Goal: Task Accomplishment & Management: Complete application form

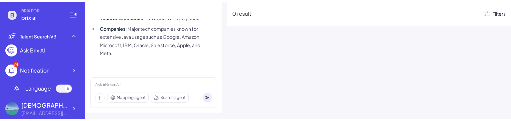
scroll to position [207, 0]
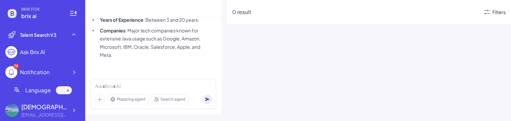
click at [495, 14] on div "Filters" at bounding box center [499, 12] width 13 height 7
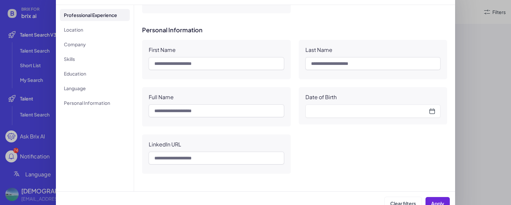
scroll to position [28, 0]
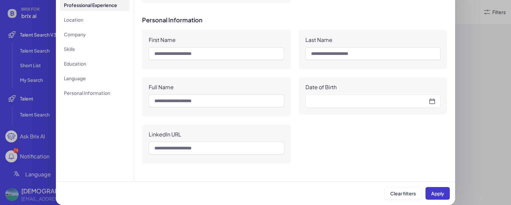
click at [436, 58] on span "Apply" at bounding box center [437, 193] width 13 height 6
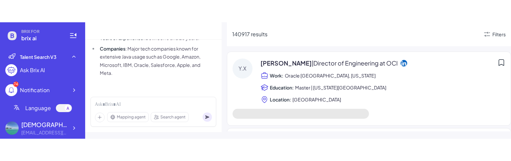
scroll to position [166, 0]
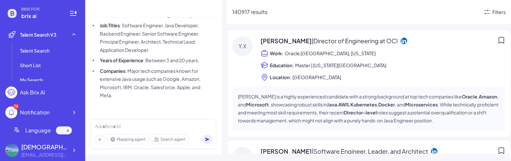
click at [401, 40] on icon at bounding box center [404, 40] width 7 height 7
click at [490, 12] on icon at bounding box center [487, 12] width 8 height 8
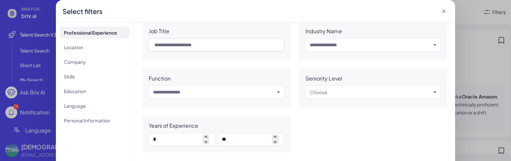
scroll to position [0, 0]
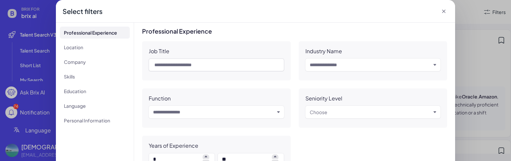
click at [194, 58] on div "Input and choose" at bounding box center [216, 112] width 135 height 13
click at [196, 58] on input "text" at bounding box center [214, 112] width 122 height 8
click at [311, 58] on div "Job Title Industry Name Input and choose Function Input and choose Seniority Le…" at bounding box center [294, 106] width 305 height 131
click at [323, 58] on input "text" at bounding box center [371, 65] width 122 height 8
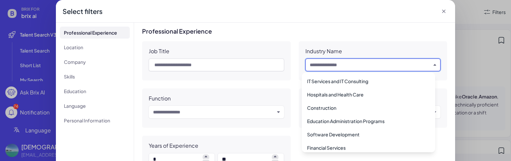
click at [264, 58] on div "Job Title Industry Name Input and choose Function Input and choose Seniority Le…" at bounding box center [294, 106] width 305 height 131
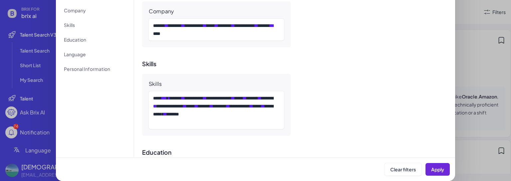
scroll to position [312, 0]
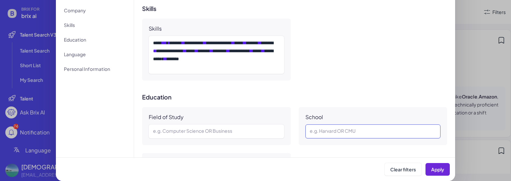
click at [332, 58] on div at bounding box center [373, 131] width 127 height 8
click at [431, 58] on span "Apply" at bounding box center [437, 169] width 13 height 6
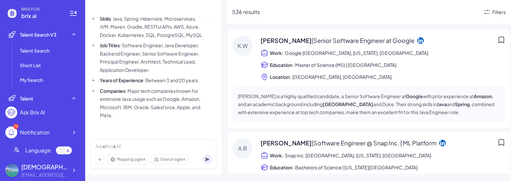
scroll to position [555, 0]
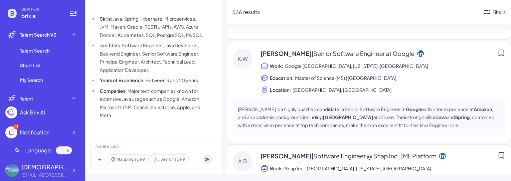
click at [494, 9] on div "Filters" at bounding box center [499, 12] width 13 height 7
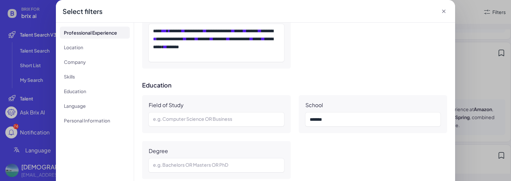
scroll to position [388, 0]
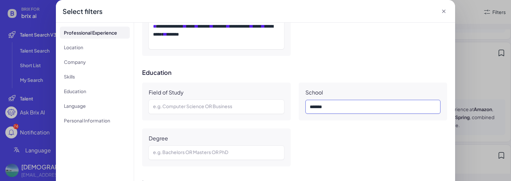
click at [346, 58] on div "*******" at bounding box center [372, 107] width 125 height 8
drag, startPoint x: 344, startPoint y: 107, endPoint x: 296, endPoint y: 107, distance: 47.6
click at [299, 58] on div "School *******" at bounding box center [373, 102] width 149 height 38
click at [347, 58] on div "Field of Study e.g. Computer Science OR Business School Degree e.g. Bachelors O…" at bounding box center [294, 125] width 305 height 84
click at [313, 58] on div at bounding box center [372, 107] width 125 height 8
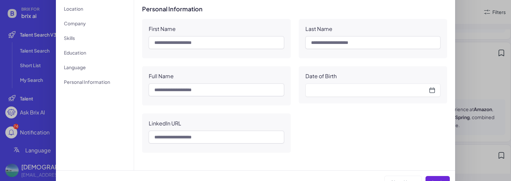
scroll to position [52, 0]
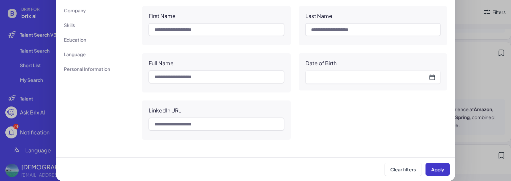
click at [432, 58] on span "Apply" at bounding box center [437, 169] width 13 height 6
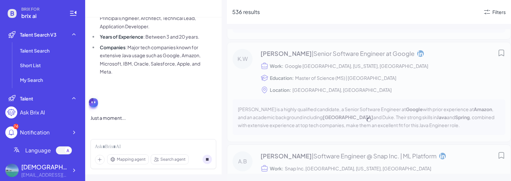
scroll to position [146, 0]
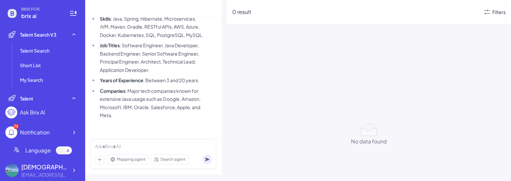
click at [495, 13] on div "Filters" at bounding box center [499, 12] width 13 height 7
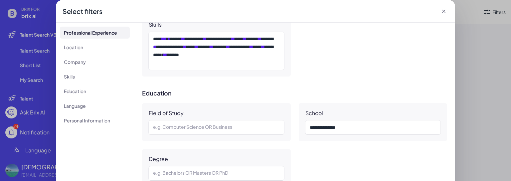
scroll to position [423, 0]
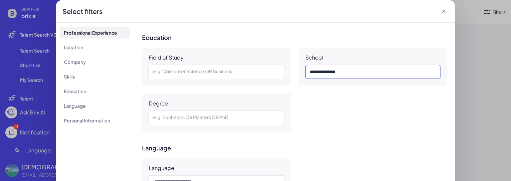
click at [337, 58] on div "******* ** ****" at bounding box center [372, 72] width 125 height 8
copy div "****"
drag, startPoint x: 363, startPoint y: 70, endPoint x: 290, endPoint y: 72, distance: 72.6
click at [290, 58] on div "**********" at bounding box center [294, 90] width 305 height 84
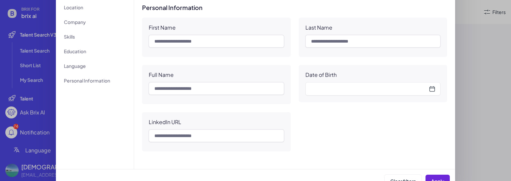
scroll to position [52, 0]
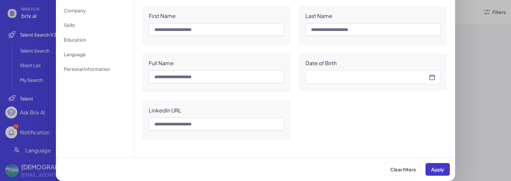
click at [435, 58] on span "Apply" at bounding box center [437, 169] width 13 height 6
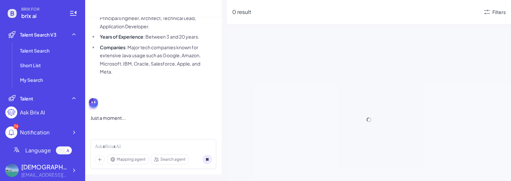
scroll to position [146, 0]
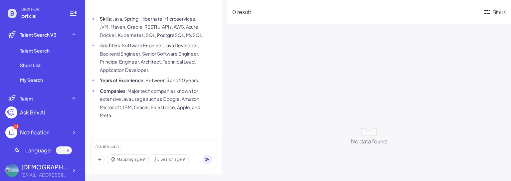
click at [491, 14] on icon at bounding box center [487, 12] width 8 height 8
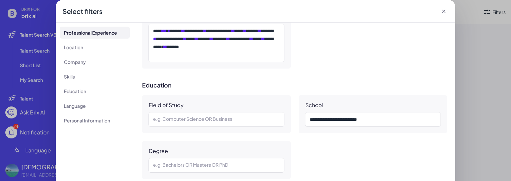
scroll to position [388, 0]
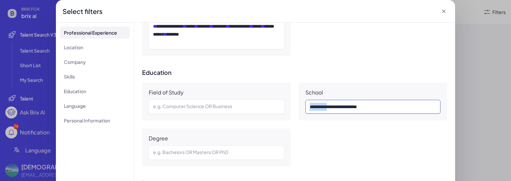
drag, startPoint x: 328, startPoint y: 108, endPoint x: 305, endPoint y: 108, distance: 22.6
click at [306, 58] on div "**********" at bounding box center [373, 107] width 135 height 14
click at [349, 58] on div "**********" at bounding box center [294, 125] width 305 height 84
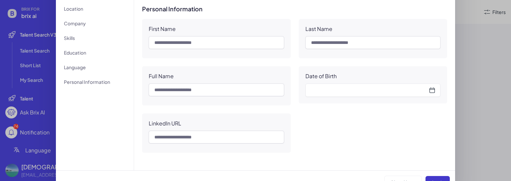
scroll to position [52, 0]
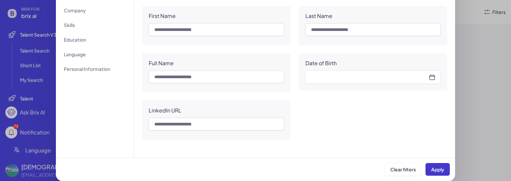
click at [438, 58] on span "Apply" at bounding box center [437, 169] width 13 height 6
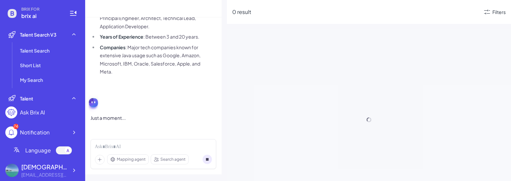
scroll to position [146, 0]
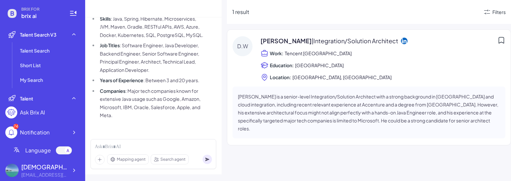
click at [492, 10] on div "Filters" at bounding box center [494, 12] width 23 height 8
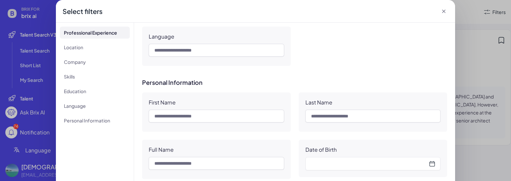
scroll to position [388, 0]
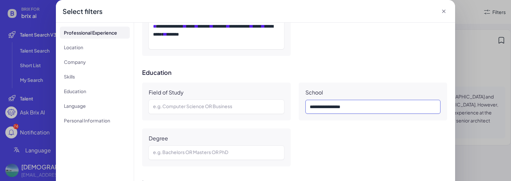
click at [360, 58] on div "**********" at bounding box center [372, 107] width 125 height 8
drag, startPoint x: 306, startPoint y: 106, endPoint x: 312, endPoint y: 106, distance: 5.3
click at [310, 58] on div "**********" at bounding box center [372, 107] width 125 height 8
paste div
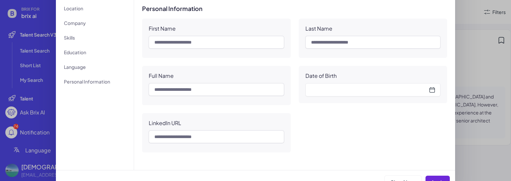
scroll to position [52, 0]
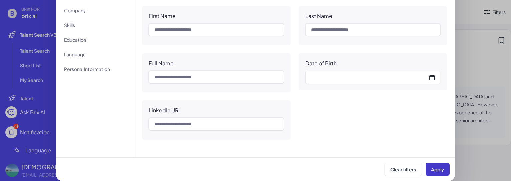
click at [437, 58] on span "Apply" at bounding box center [437, 169] width 13 height 6
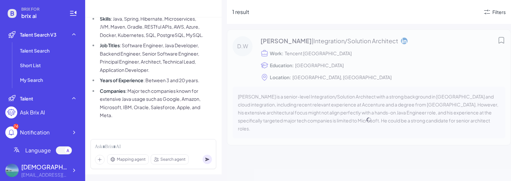
scroll to position [146, 0]
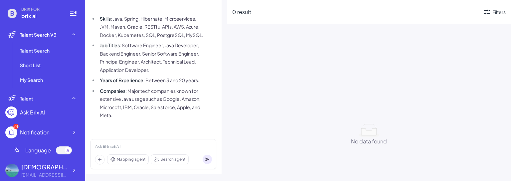
click at [491, 15] on div "Filters" at bounding box center [494, 12] width 23 height 8
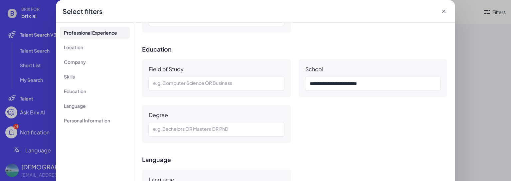
scroll to position [444, 0]
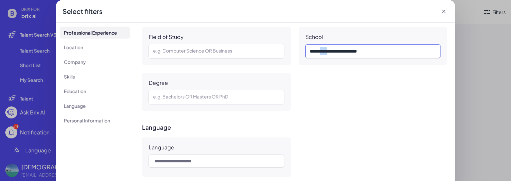
drag, startPoint x: 321, startPoint y: 52, endPoint x: 328, endPoint y: 51, distance: 6.4
click at [328, 51] on div "**********" at bounding box center [372, 51] width 125 height 8
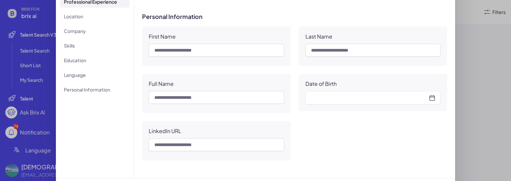
scroll to position [52, 0]
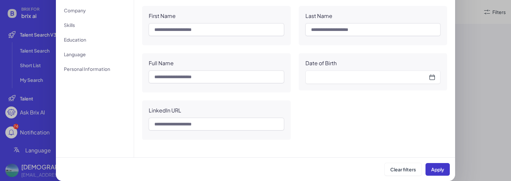
click at [434, 58] on button "Apply" at bounding box center [438, 169] width 24 height 13
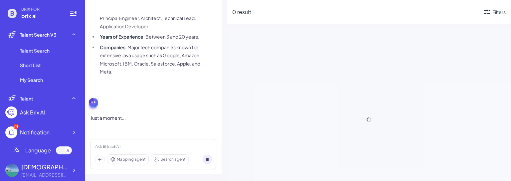
scroll to position [146, 0]
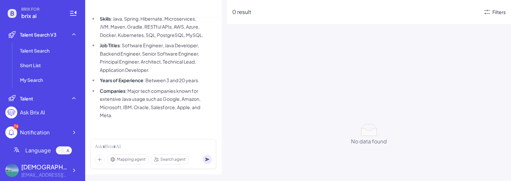
click at [499, 10] on div "Filters" at bounding box center [499, 12] width 13 height 7
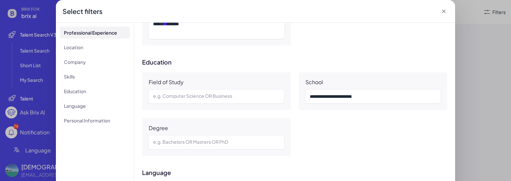
scroll to position [444, 0]
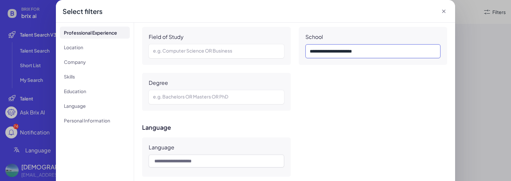
click at [360, 54] on div "**********" at bounding box center [372, 51] width 125 height 8
click at [321, 52] on div "**********" at bounding box center [372, 51] width 125 height 8
click at [358, 58] on div "**********" at bounding box center [294, 69] width 305 height 84
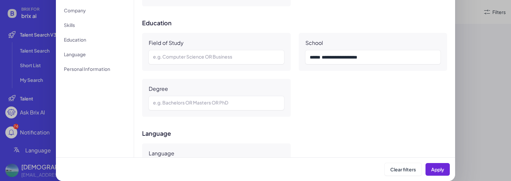
scroll to position [367, 0]
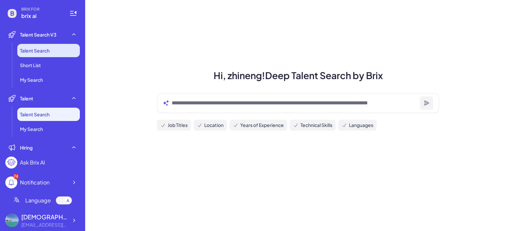
click at [49, 54] on li "Talent Search" at bounding box center [48, 50] width 63 height 13
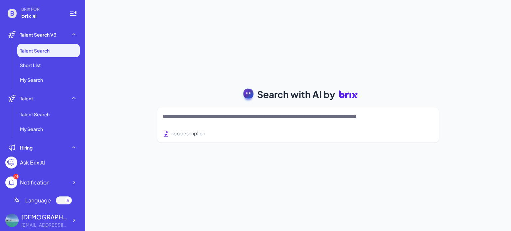
click at [214, 119] on textarea at bounding box center [290, 117] width 255 height 8
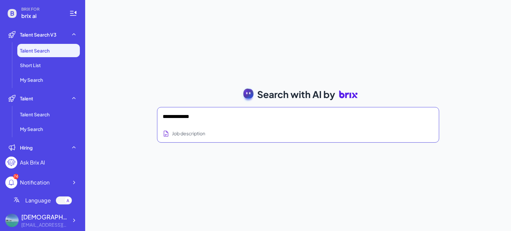
type textarea "**********"
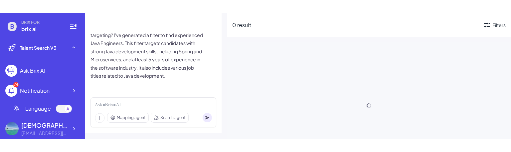
scroll to position [136, 0]
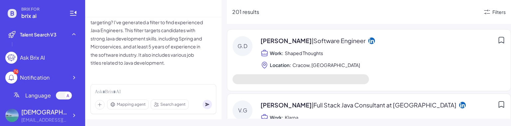
click at [489, 11] on icon at bounding box center [487, 12] width 8 height 8
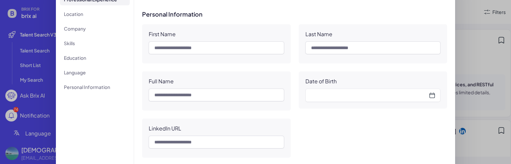
scroll to position [68, 0]
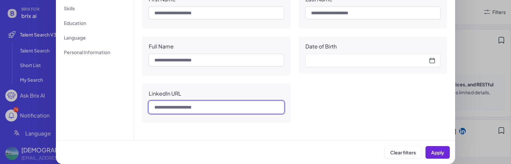
click at [228, 105] on input "text" at bounding box center [216, 107] width 135 height 13
paste input "**********"
type input "**********"
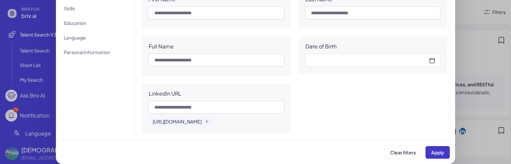
click at [434, 154] on span "Apply" at bounding box center [437, 153] width 13 height 6
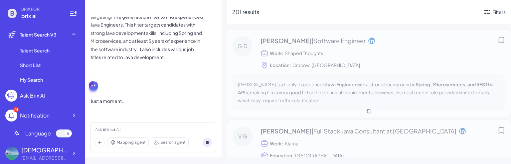
scroll to position [99, 0]
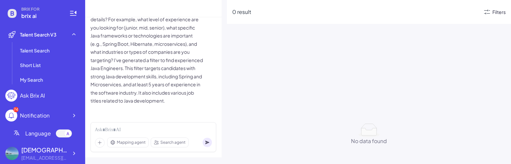
click at [493, 10] on div "Filters" at bounding box center [499, 12] width 13 height 7
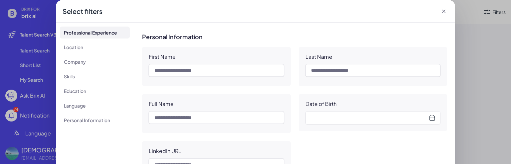
scroll to position [68, 0]
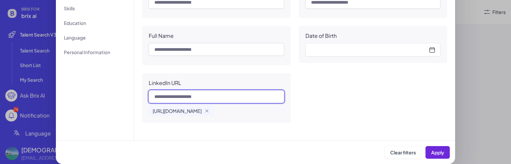
click at [190, 96] on input "text" at bounding box center [216, 97] width 135 height 13
click at [231, 99] on input "text" at bounding box center [216, 97] width 135 height 13
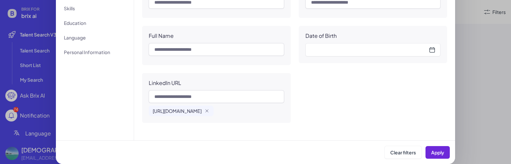
drag, startPoint x: 151, startPoint y: 109, endPoint x: 236, endPoint y: 113, distance: 85.6
click at [214, 113] on div "https://www.linkedin.com/in/xieyifan/" at bounding box center [181, 111] width 65 height 11
copy span "https://www.linkedin.com/in/xieyifan/"
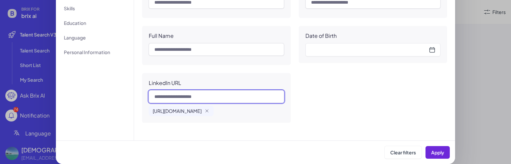
click at [210, 100] on input "text" at bounding box center [216, 97] width 135 height 13
paste input "**********"
click at [177, 98] on input "**********" at bounding box center [216, 97] width 135 height 13
type input "**********"
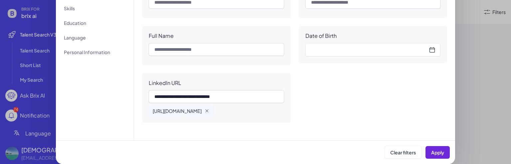
click at [210, 111] on icon "button" at bounding box center [206, 111] width 5 height 5
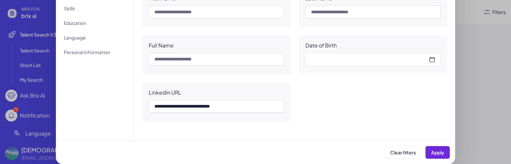
scroll to position [566, 0]
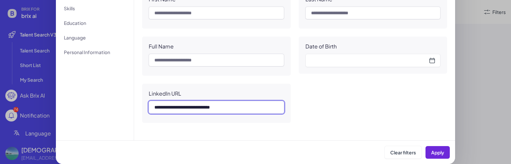
click at [238, 106] on input "**********" at bounding box center [216, 107] width 135 height 13
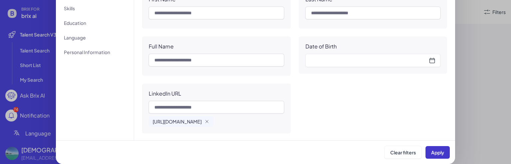
click at [431, 150] on span "Apply" at bounding box center [437, 153] width 13 height 6
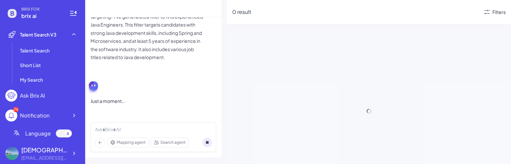
scroll to position [99, 0]
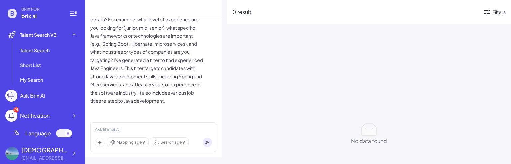
click at [498, 11] on div "Filters" at bounding box center [499, 12] width 13 height 7
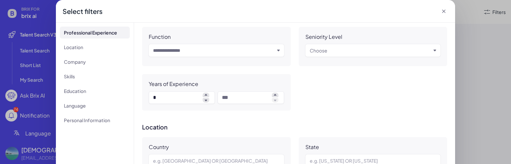
scroll to position [111, 0]
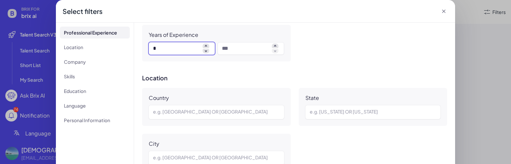
drag, startPoint x: 177, startPoint y: 48, endPoint x: 145, endPoint y: 46, distance: 32.0
click at [145, 46] on div "Years of Experience *" at bounding box center [216, 43] width 149 height 37
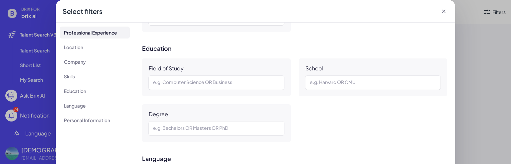
scroll to position [333, 0]
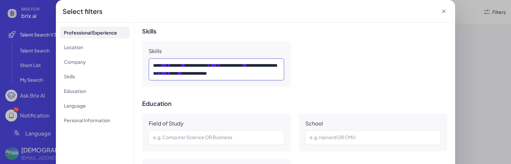
click at [207, 73] on span "*" at bounding box center [207, 73] width 0 height 5
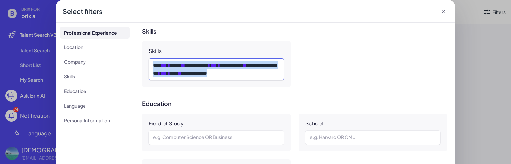
drag, startPoint x: 273, startPoint y: 73, endPoint x: 106, endPoint y: 53, distance: 168.6
click at [106, 53] on div "**********" at bounding box center [255, 116] width 399 height 186
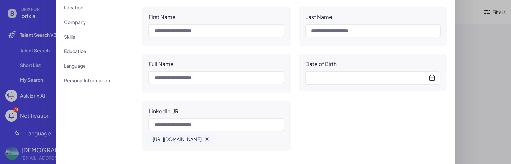
scroll to position [68, 0]
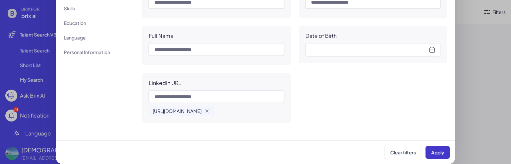
click at [437, 152] on span "Apply" at bounding box center [437, 153] width 13 height 6
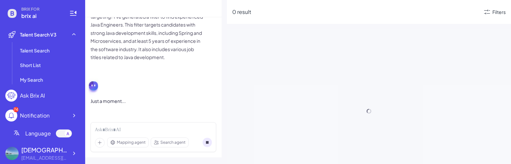
scroll to position [99, 0]
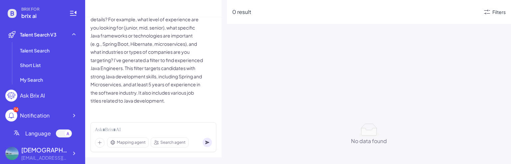
click at [489, 12] on icon at bounding box center [487, 12] width 8 height 8
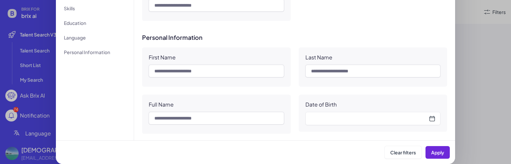
scroll to position [568, 0]
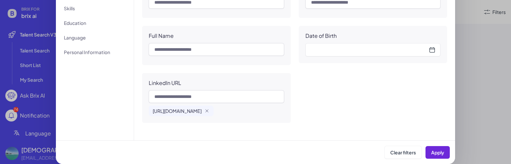
drag, startPoint x: 224, startPoint y: 112, endPoint x: 128, endPoint y: 116, distance: 96.0
click at [128, 116] on div "Professional Experience Location Company Skills Education Language Personal Inf…" at bounding box center [255, 47] width 399 height 186
click at [325, 127] on div "Professional Experience Job Title Industry Name Input and choose Function Input…" at bounding box center [294, 47] width 321 height 186
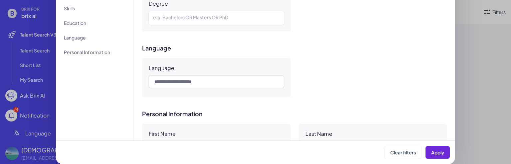
scroll to position [346, 0]
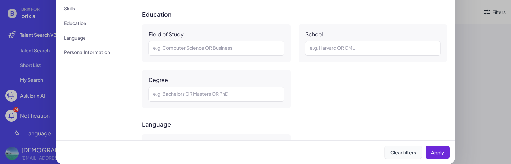
click at [403, 147] on button "Clear filters" at bounding box center [403, 152] width 37 height 13
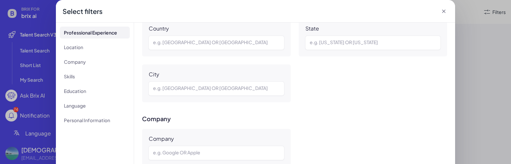
scroll to position [124, 0]
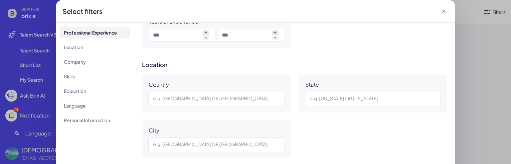
click at [442, 13] on icon at bounding box center [444, 11] width 7 height 7
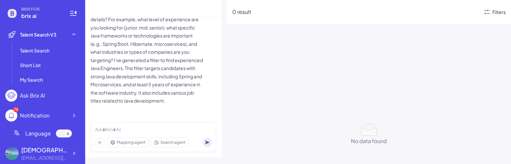
click at [501, 10] on div "Filters" at bounding box center [499, 12] width 13 height 7
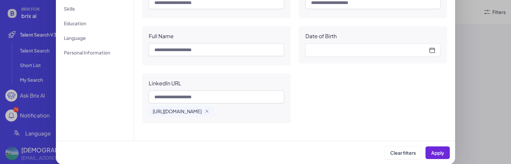
scroll to position [68, 0]
click at [436, 151] on span "Apply" at bounding box center [437, 153] width 13 height 6
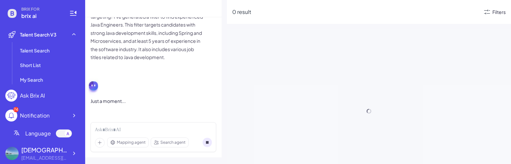
click at [495, 12] on div "Filters" at bounding box center [499, 12] width 13 height 7
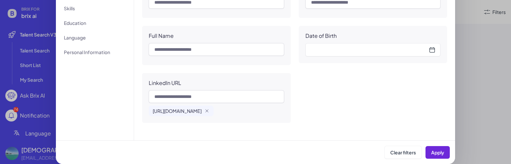
scroll to position [99, 0]
click at [210, 109] on icon "button" at bounding box center [206, 111] width 5 height 5
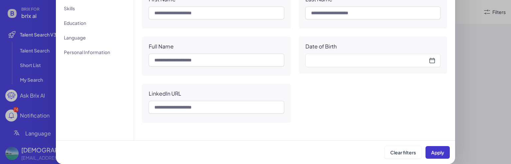
click at [433, 151] on span "Apply" at bounding box center [437, 153] width 13 height 6
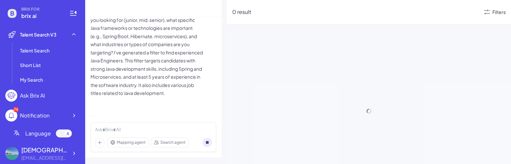
scroll to position [0, 0]
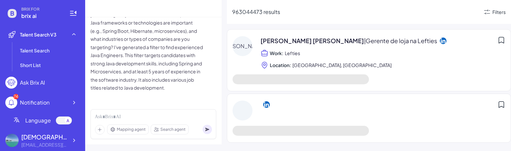
click at [409, 42] on div "Joao Alexandre Nunes | Gerente de loja na Lefties" at bounding box center [379, 40] width 237 height 9
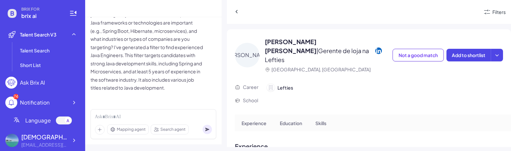
click at [375, 48] on icon at bounding box center [378, 50] width 7 height 7
click at [236, 14] on icon at bounding box center [237, 11] width 7 height 7
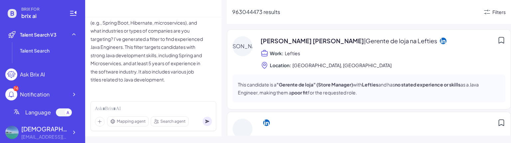
click at [502, 12] on div "Filters" at bounding box center [499, 12] width 13 height 7
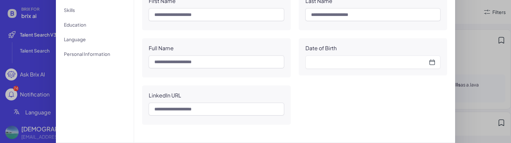
scroll to position [90, 0]
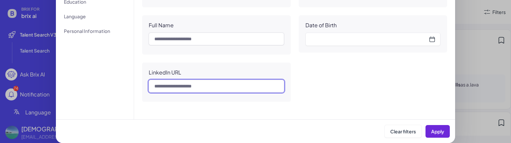
click at [199, 85] on input "text" at bounding box center [216, 86] width 135 height 13
paste input "**********"
drag, startPoint x: 202, startPoint y: 85, endPoint x: 124, endPoint y: 88, distance: 78.0
click at [124, 88] on div "**********" at bounding box center [255, 26] width 399 height 186
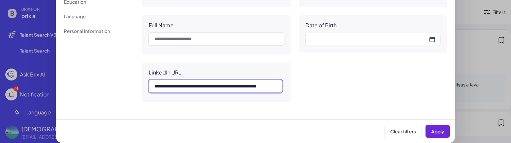
click at [182, 87] on input "**********" at bounding box center [215, 86] width 133 height 13
click at [181, 86] on input "**********" at bounding box center [215, 86] width 133 height 13
drag, startPoint x: 185, startPoint y: 86, endPoint x: 170, endPoint y: 87, distance: 15.0
click at [170, 87] on input "**********" at bounding box center [215, 86] width 133 height 13
type input "**********"
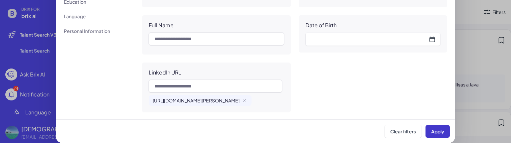
click at [434, 134] on button "Apply" at bounding box center [438, 131] width 24 height 13
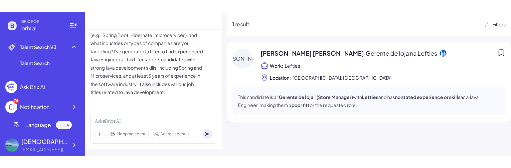
scroll to position [120, 0]
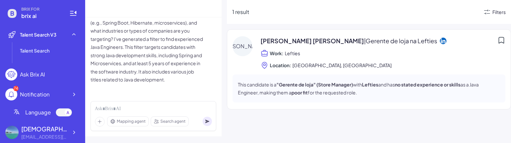
click at [499, 12] on div "Filters" at bounding box center [499, 12] width 13 height 7
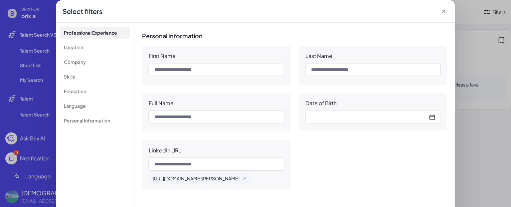
scroll to position [25, 0]
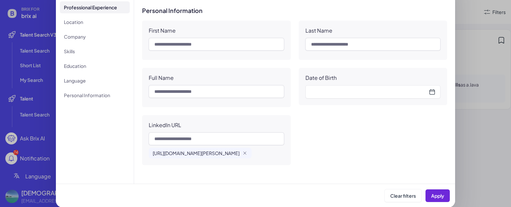
drag, startPoint x: 189, startPoint y: 153, endPoint x: 153, endPoint y: 146, distance: 36.4
click at [153, 150] on span "https://linkedin.com/in/joao-alexandre-nunes-6632ba1ba" at bounding box center [196, 153] width 87 height 7
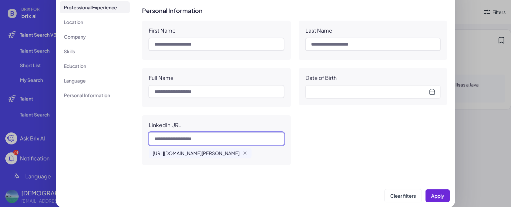
click at [207, 133] on input "text" at bounding box center [216, 138] width 135 height 13
paste input "**********"
type input "**********"
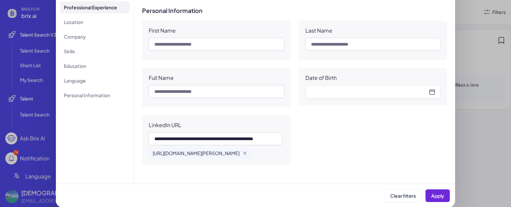
click at [248, 150] on icon "button" at bounding box center [244, 152] width 5 height 5
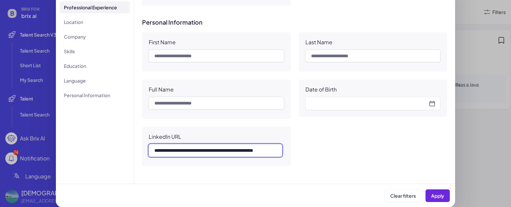
click at [275, 151] on input "**********" at bounding box center [215, 150] width 133 height 13
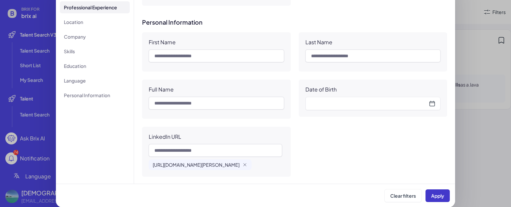
click at [440, 194] on span "Apply" at bounding box center [437, 196] width 13 height 6
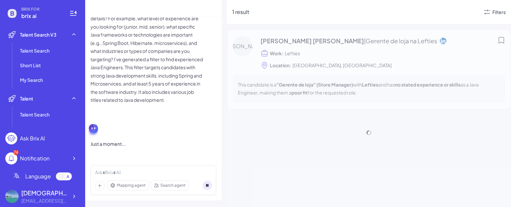
scroll to position [56, 0]
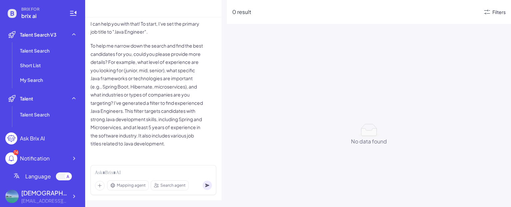
click at [501, 12] on div "Filters" at bounding box center [499, 12] width 13 height 7
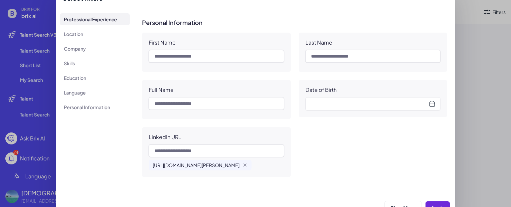
scroll to position [25, 0]
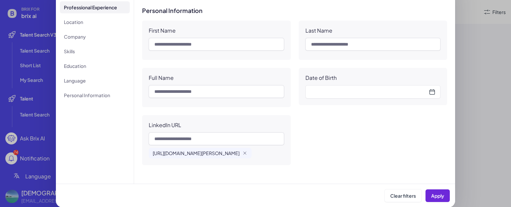
drag, startPoint x: 206, startPoint y: 150, endPoint x: 150, endPoint y: 143, distance: 56.3
click at [150, 148] on div "https://www.linkedin.com/in/joao-alexandre-nunes-6632ba1ba/" at bounding box center [200, 153] width 103 height 11
copy span "https://www.linkedin.com/in/joao-alexandre-nunes-6632ba1ba/"
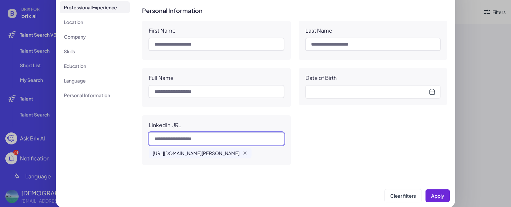
click at [181, 132] on input "text" at bounding box center [216, 138] width 135 height 13
paste input "**********"
type input "**********"
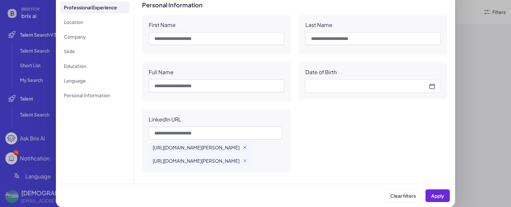
click at [248, 147] on icon "button" at bounding box center [244, 147] width 5 height 5
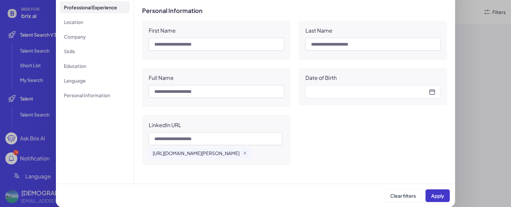
click at [437, 193] on span "Apply" at bounding box center [437, 196] width 13 height 6
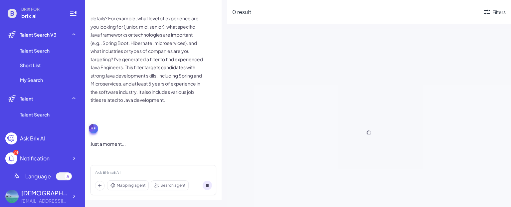
scroll to position [56, 0]
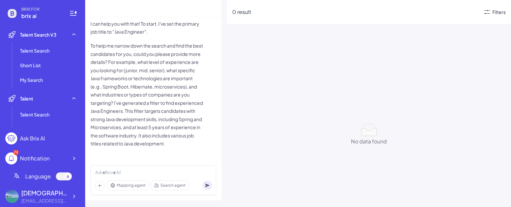
click at [497, 10] on div "Filters" at bounding box center [499, 12] width 13 height 7
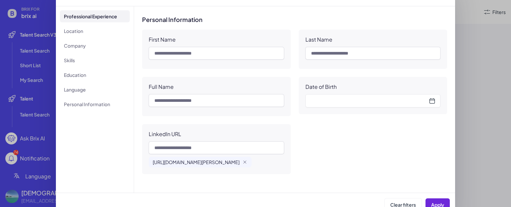
scroll to position [25, 0]
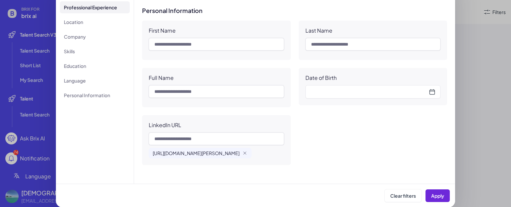
drag, startPoint x: 197, startPoint y: 154, endPoint x: 151, endPoint y: 148, distance: 46.4
click at [153, 150] on span "https://www.linkedin.com/in/joao-alexandre-nunes-6632ba1ba" at bounding box center [196, 153] width 87 height 7
copy span "https://www.linkedin.com/in/joao-alexandre-nunes-6632ba1ba"
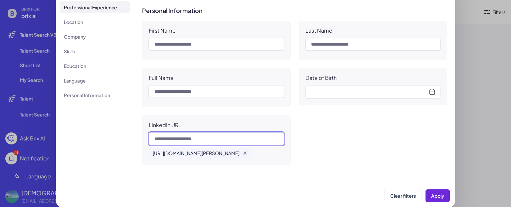
click at [171, 132] on input "text" at bounding box center [216, 138] width 135 height 13
paste input "**********"
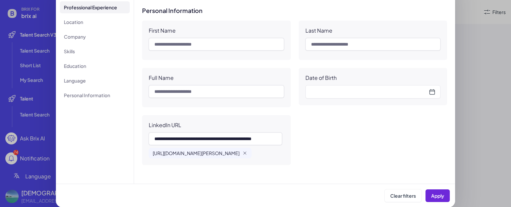
scroll to position [0, 0]
click at [248, 150] on icon "button" at bounding box center [244, 152] width 5 height 5
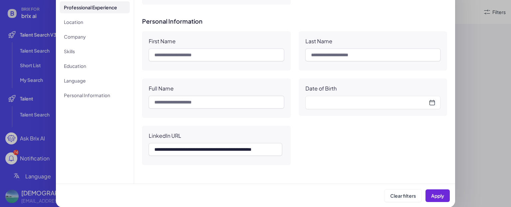
scroll to position [558, 0]
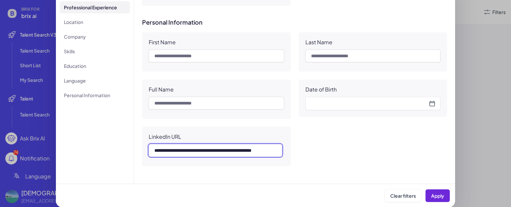
click at [183, 150] on input "**********" at bounding box center [215, 150] width 133 height 13
drag, startPoint x: 232, startPoint y: 147, endPoint x: 300, endPoint y: 151, distance: 68.7
click at [300, 151] on div "**********" at bounding box center [294, 99] width 305 height 134
click at [276, 151] on input "**********" at bounding box center [215, 150] width 133 height 13
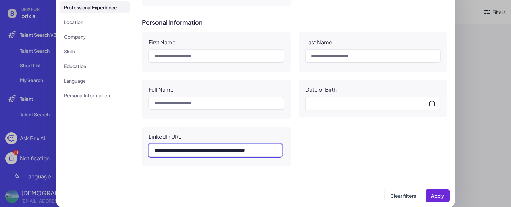
type input "**********"
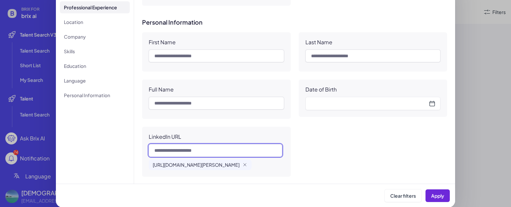
scroll to position [0, 0]
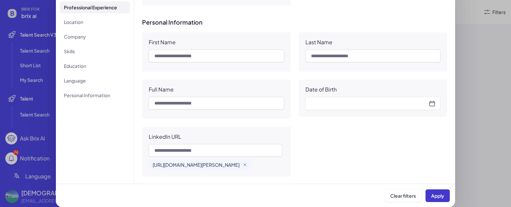
click at [442, 195] on span "Apply" at bounding box center [437, 196] width 13 height 6
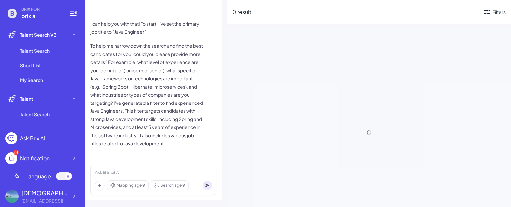
scroll to position [56, 0]
click at [493, 10] on div "Filters" at bounding box center [499, 12] width 13 height 7
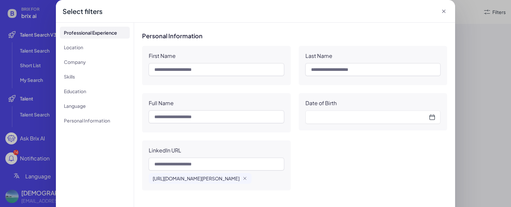
scroll to position [25, 0]
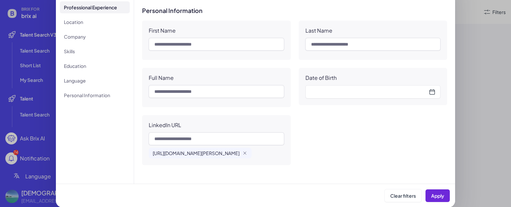
drag, startPoint x: 192, startPoint y: 156, endPoint x: 150, endPoint y: 143, distance: 43.8
click at [150, 148] on div "https://linkedin.com/in/joao-alexandre-nunes-6632ba1ba/" at bounding box center [200, 153] width 103 height 11
copy span "https://linkedin.com/in/joao-alexandre-nunes-6632ba1ba/"
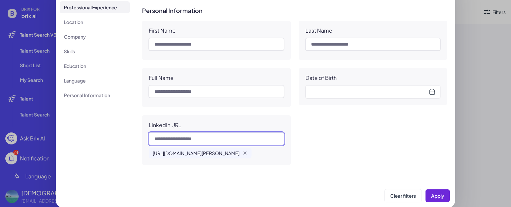
click at [241, 133] on input "text" at bounding box center [216, 138] width 135 height 13
paste input "**********"
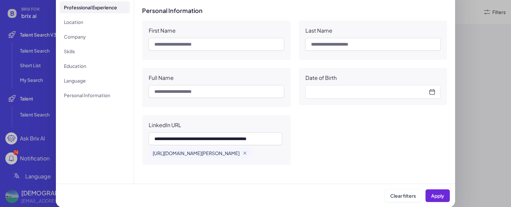
click at [246, 152] on icon "button" at bounding box center [245, 153] width 3 height 3
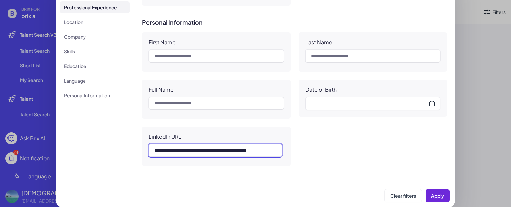
click at [278, 149] on input "**********" at bounding box center [215, 150] width 133 height 13
click at [170, 150] on input "**********" at bounding box center [215, 150] width 133 height 13
type input "**********"
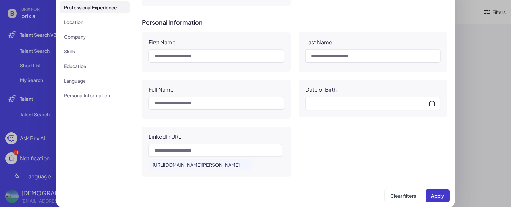
click at [431, 195] on span "Apply" at bounding box center [437, 196] width 13 height 6
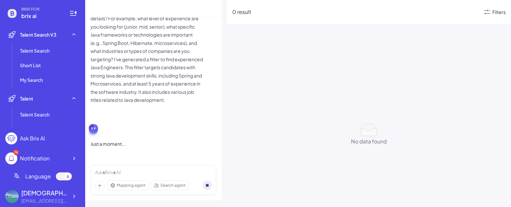
scroll to position [56, 0]
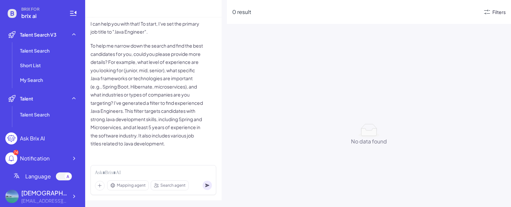
click at [499, 13] on div "Filters" at bounding box center [499, 12] width 13 height 7
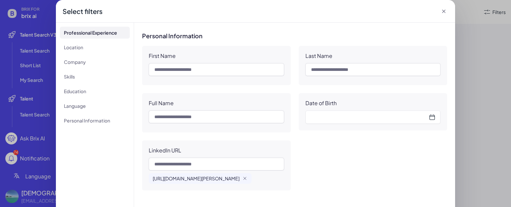
scroll to position [25, 0]
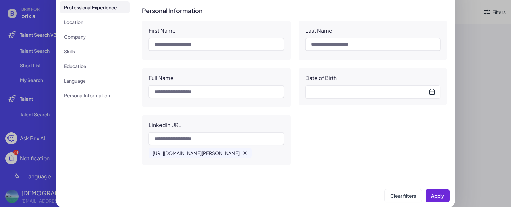
click at [179, 153] on span "https://www.linkedin.com/in/joao-alexandre-nunes-6632ba1ba" at bounding box center [196, 153] width 87 height 7
drag, startPoint x: 175, startPoint y: 153, endPoint x: 151, endPoint y: 146, distance: 25.1
click at [153, 150] on span "https://www.linkedin.com/in/joao-alexandre-nunes-6632ba1ba" at bounding box center [196, 153] width 87 height 7
copy span "https://www.linkedin.com/in/joao-alexandre-nunes-6632ba1ba"
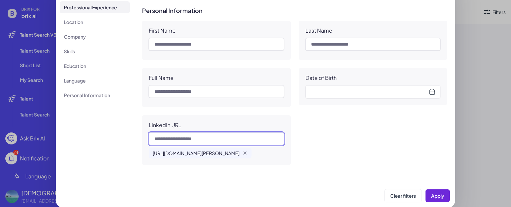
click at [202, 135] on input "text" at bounding box center [216, 138] width 135 height 13
paste input "**********"
click at [157, 132] on input "**********" at bounding box center [215, 138] width 133 height 13
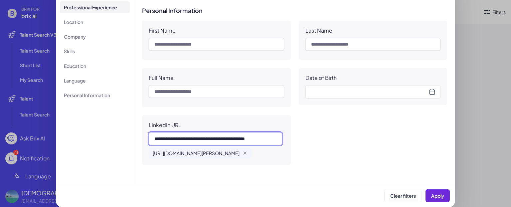
scroll to position [0, 7]
type input "**********"
click at [248, 151] on icon "button" at bounding box center [244, 152] width 5 height 5
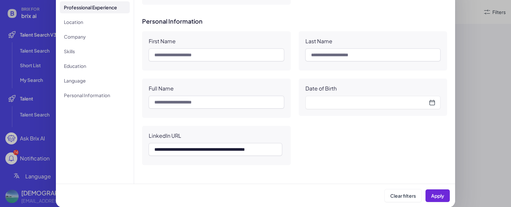
scroll to position [558, 0]
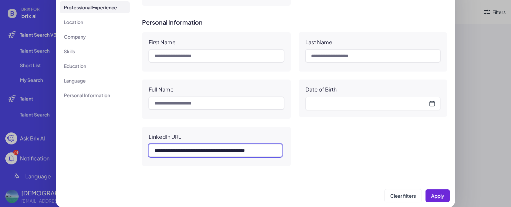
click at [260, 148] on input "**********" at bounding box center [215, 150] width 133 height 13
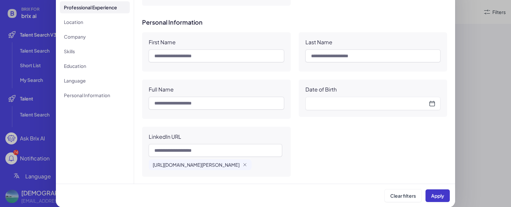
click at [432, 191] on button "Apply" at bounding box center [438, 195] width 24 height 13
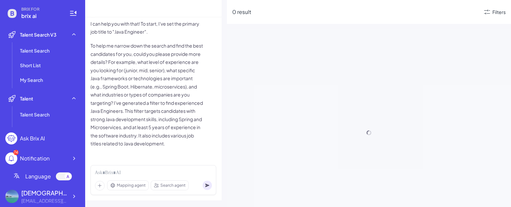
scroll to position [56, 0]
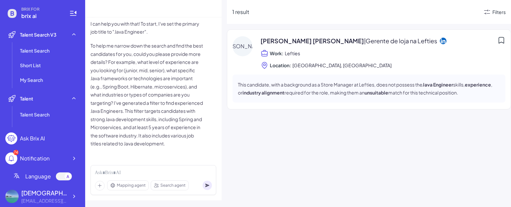
click at [490, 11] on icon at bounding box center [487, 12] width 8 height 8
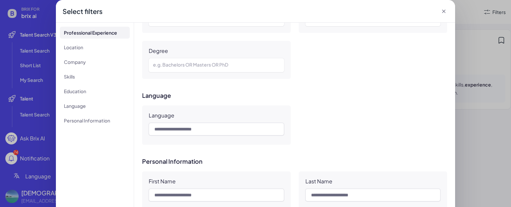
scroll to position [575, 0]
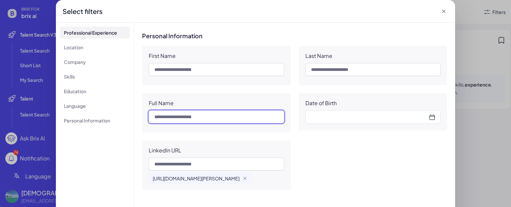
click at [253, 111] on input "text" at bounding box center [216, 117] width 135 height 13
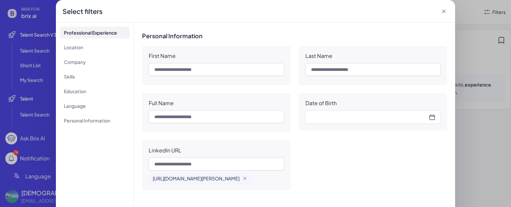
click at [320, 113] on div at bounding box center [370, 117] width 119 height 9
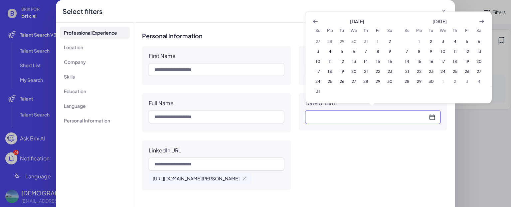
click at [343, 146] on div "First Name Last Name Full Name Date of Birth August 2025 Su Mo Tu We Th Fr Sa 2…" at bounding box center [294, 118] width 305 height 144
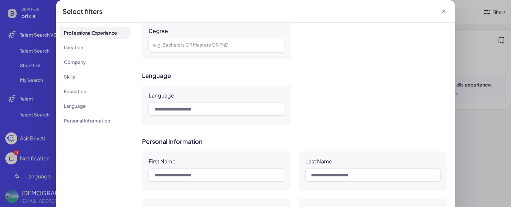
scroll to position [408, 0]
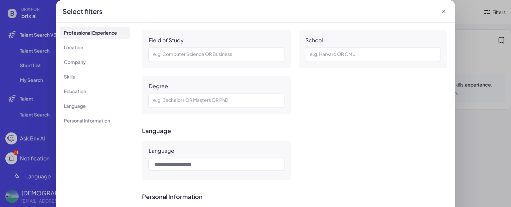
click at [261, 95] on div "e.g. Bachelors OR Masters OR PhD" at bounding box center [216, 101] width 135 height 14
click at [255, 100] on div at bounding box center [216, 101] width 127 height 8
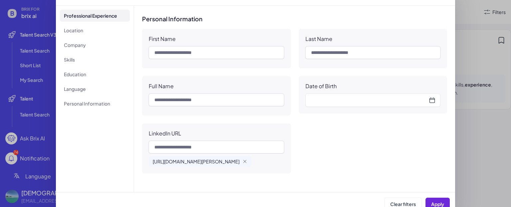
scroll to position [25, 0]
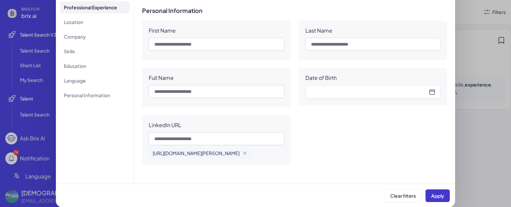
click at [431, 193] on span "Apply" at bounding box center [437, 196] width 13 height 6
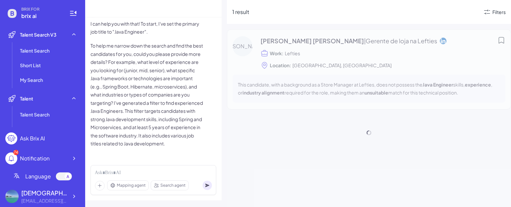
scroll to position [56, 0]
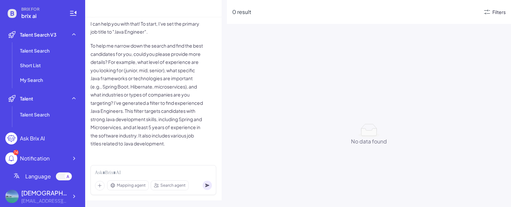
click at [494, 12] on div "Filters" at bounding box center [499, 12] width 13 height 7
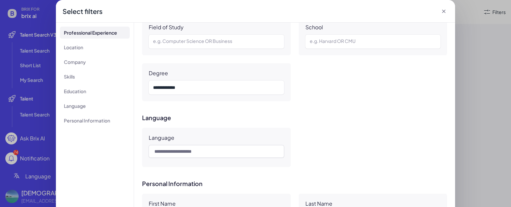
scroll to position [408, 0]
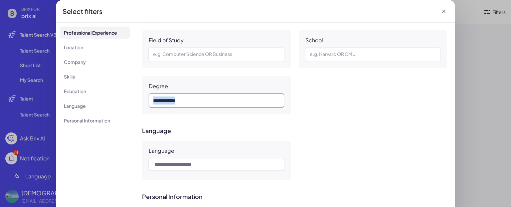
drag, startPoint x: 198, startPoint y: 99, endPoint x: 148, endPoint y: 100, distance: 49.6
click at [149, 100] on div "*** ** ******" at bounding box center [216, 101] width 135 height 14
drag, startPoint x: 194, startPoint y: 100, endPoint x: 139, endPoint y: 100, distance: 55.3
click at [139, 100] on div "Professional Experience Job Title Industry Name Input and choose Function Input…" at bounding box center [294, 116] width 321 height 186
click at [220, 123] on div "Professional Experience Job Title Industry Name Input and choose Function Input…" at bounding box center [294, 116] width 321 height 186
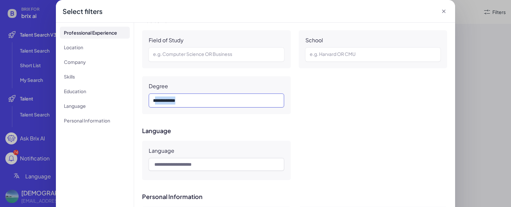
drag, startPoint x: 193, startPoint y: 101, endPoint x: 153, endPoint y: 102, distance: 40.3
click at [153, 102] on div "*** ** ******" at bounding box center [215, 101] width 125 height 8
click at [197, 101] on div "*** ** ******" at bounding box center [215, 101] width 125 height 8
click at [306, 122] on div "Professional Experience Job Title Industry Name Input and choose Function Input…" at bounding box center [294, 116] width 321 height 186
drag, startPoint x: 204, startPoint y: 100, endPoint x: 104, endPoint y: 92, distance: 99.9
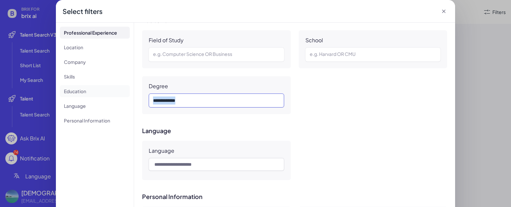
click at [104, 92] on div "Professional Experience Location Company Skills Education Language Personal Inf…" at bounding box center [255, 116] width 399 height 186
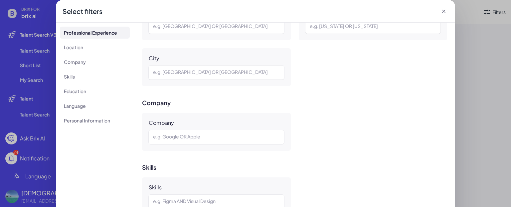
scroll to position [186, 0]
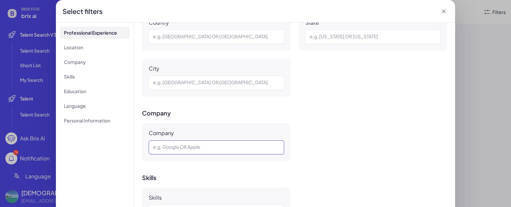
click at [203, 150] on div at bounding box center [216, 147] width 127 height 8
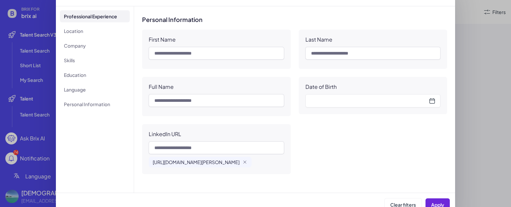
scroll to position [25, 0]
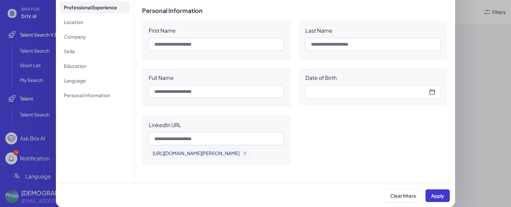
click at [427, 196] on button "Apply" at bounding box center [438, 195] width 24 height 13
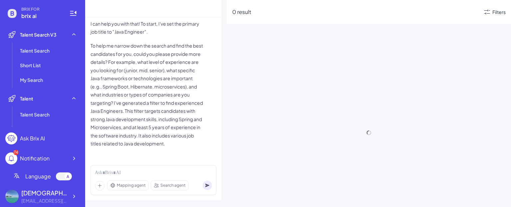
scroll to position [56, 0]
click at [495, 16] on div "Filters" at bounding box center [494, 12] width 23 height 8
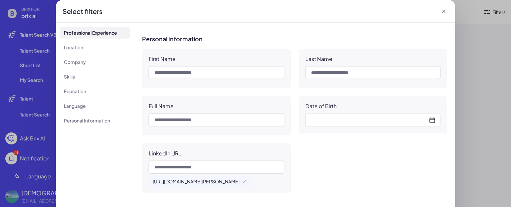
scroll to position [575, 0]
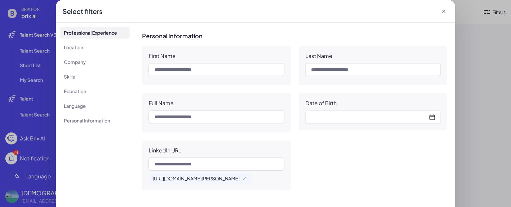
click at [248, 176] on icon "button" at bounding box center [244, 178] width 5 height 5
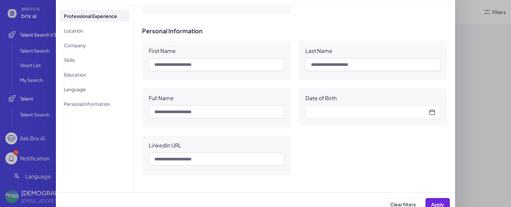
scroll to position [25, 0]
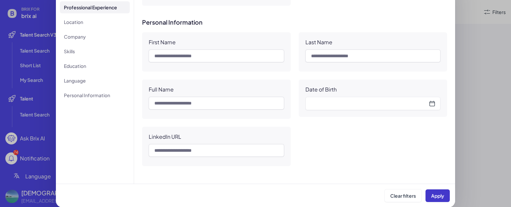
click at [433, 200] on button "Apply" at bounding box center [438, 195] width 24 height 13
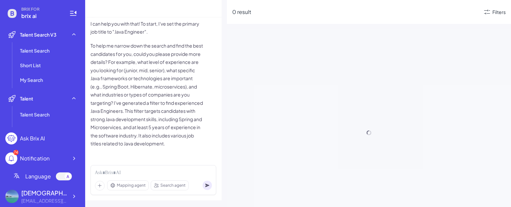
scroll to position [56, 0]
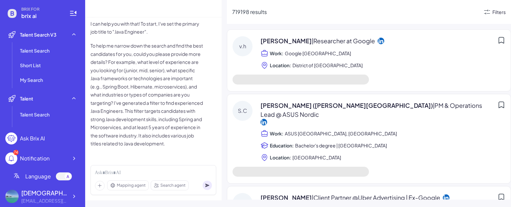
click at [502, 13] on div "Filters" at bounding box center [499, 12] width 13 height 7
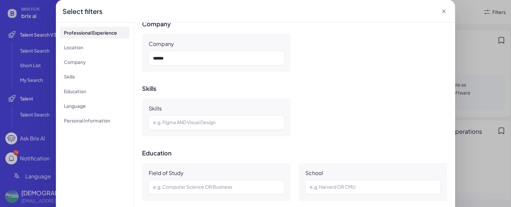
scroll to position [277, 0]
click at [204, 58] on div "******" at bounding box center [215, 57] width 125 height 8
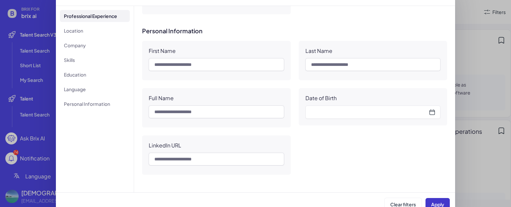
scroll to position [25, 0]
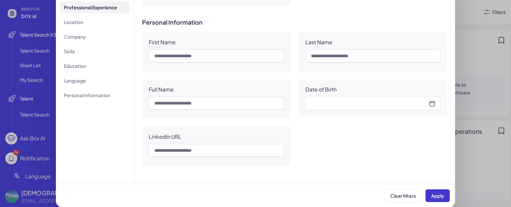
click at [433, 197] on span "Apply" at bounding box center [437, 196] width 13 height 6
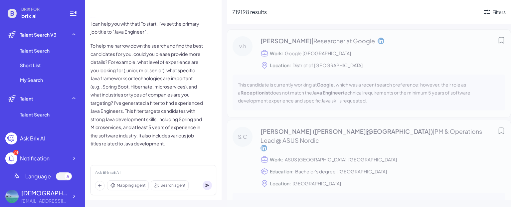
scroll to position [56, 0]
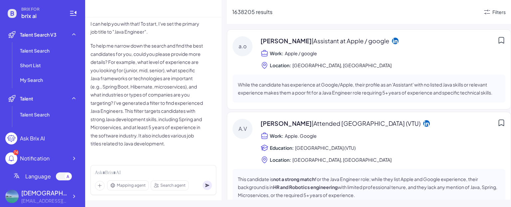
click at [490, 13] on icon at bounding box center [487, 12] width 8 height 8
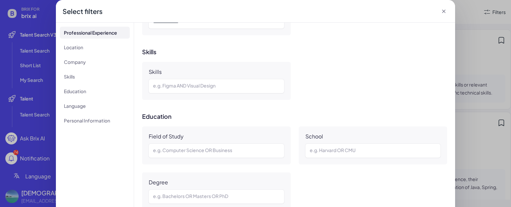
scroll to position [277, 0]
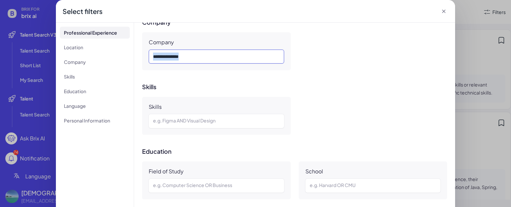
drag, startPoint x: 209, startPoint y: 58, endPoint x: 125, endPoint y: 55, distance: 84.0
click at [125, 55] on div "Professional Experience Location Company Skills Education Language Personal Inf…" at bounding box center [255, 116] width 399 height 186
click at [297, 82] on div "Professional Experience Job Title Industry Name Input and choose Function Input…" at bounding box center [294, 116] width 321 height 186
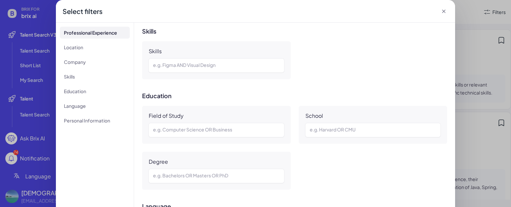
scroll to position [388, 0]
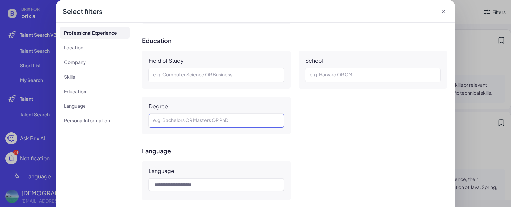
click at [218, 117] on div at bounding box center [216, 121] width 127 height 8
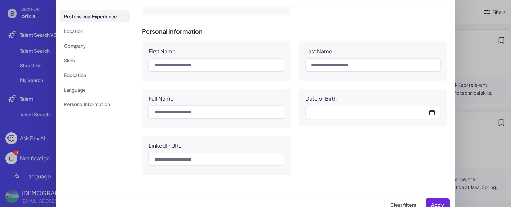
scroll to position [25, 0]
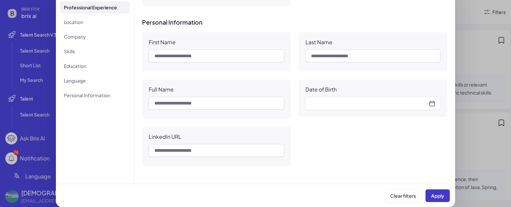
click at [436, 197] on span "Apply" at bounding box center [437, 196] width 13 height 6
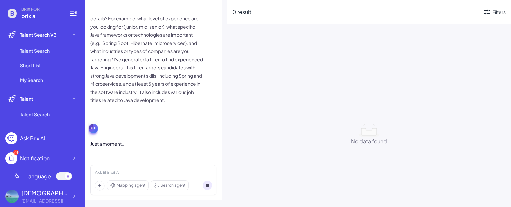
scroll to position [56, 0]
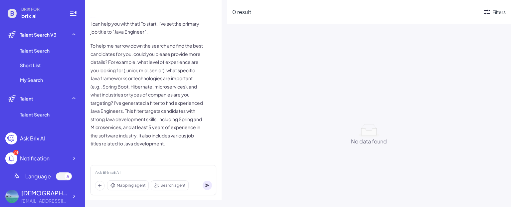
click at [490, 13] on icon at bounding box center [487, 12] width 8 height 8
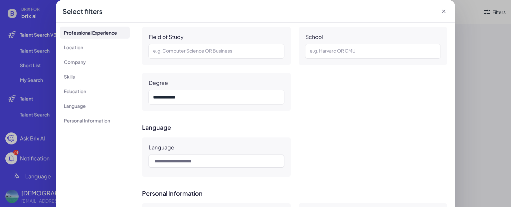
scroll to position [391, 0]
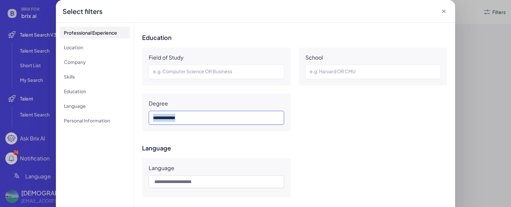
drag, startPoint x: 197, startPoint y: 118, endPoint x: 111, endPoint y: 114, distance: 86.6
click at [111, 114] on div "Professional Experience Location Company Skills Education Language Personal Inf…" at bounding box center [255, 116] width 399 height 186
click at [172, 75] on div at bounding box center [216, 72] width 127 height 8
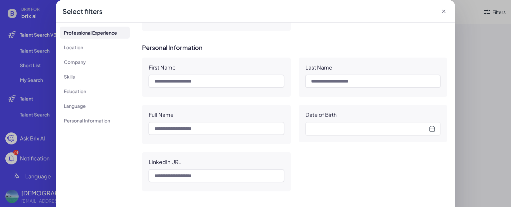
scroll to position [25, 0]
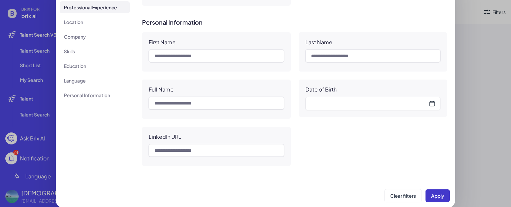
click at [432, 190] on button "Apply" at bounding box center [438, 195] width 24 height 13
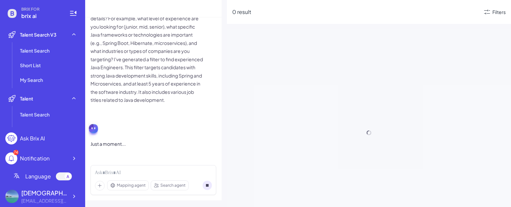
scroll to position [56, 0]
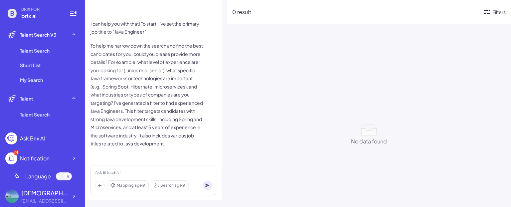
click at [489, 13] on icon at bounding box center [487, 12] width 8 height 8
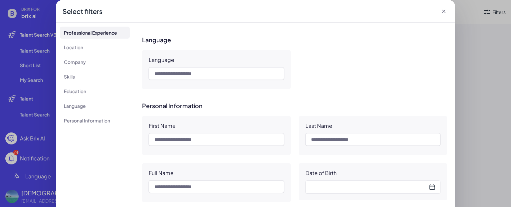
scroll to position [388, 0]
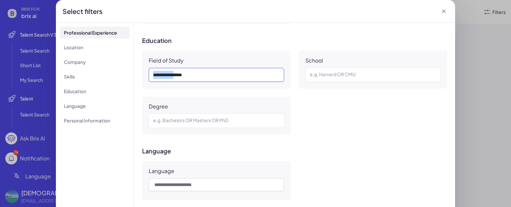
drag, startPoint x: 180, startPoint y: 74, endPoint x: 140, endPoint y: 76, distance: 40.3
click at [140, 76] on div "Professional Experience Job Title Industry Name Input and choose Function Input…" at bounding box center [294, 116] width 321 height 186
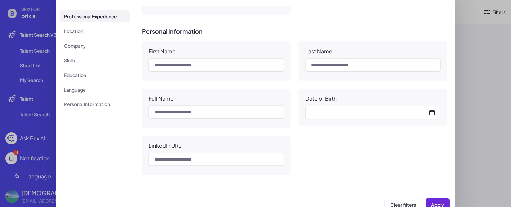
scroll to position [25, 0]
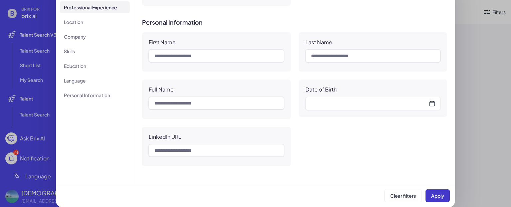
click at [427, 192] on button "Apply" at bounding box center [438, 195] width 24 height 13
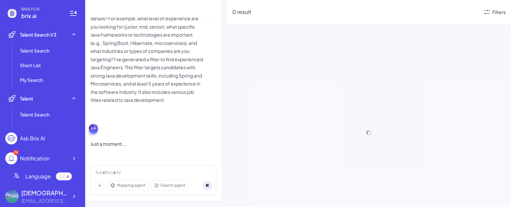
scroll to position [56, 0]
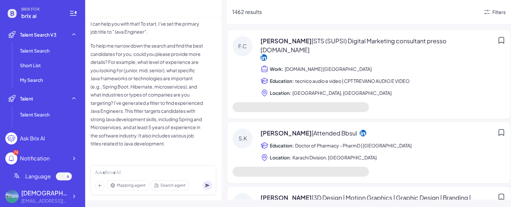
click at [496, 12] on div "Filters" at bounding box center [499, 12] width 13 height 7
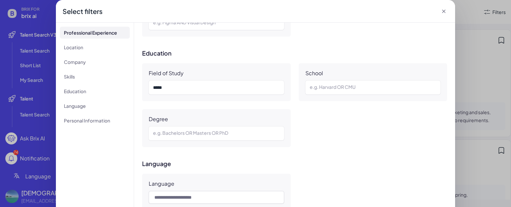
scroll to position [388, 0]
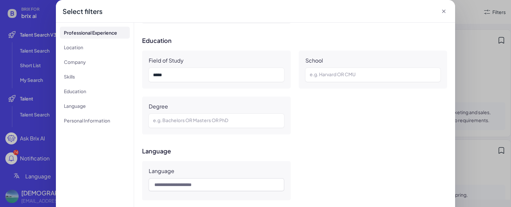
drag, startPoint x: 181, startPoint y: 79, endPoint x: 135, endPoint y: 73, distance: 46.0
click at [135, 73] on div "Professional Experience Job Title Industry Name Input and choose Function Input…" at bounding box center [294, 116] width 321 height 186
drag, startPoint x: 170, startPoint y: 73, endPoint x: 144, endPoint y: 73, distance: 26.0
click at [144, 73] on div "Field of Study *****" at bounding box center [216, 70] width 149 height 38
click at [153, 75] on div "*****" at bounding box center [215, 75] width 125 height 8
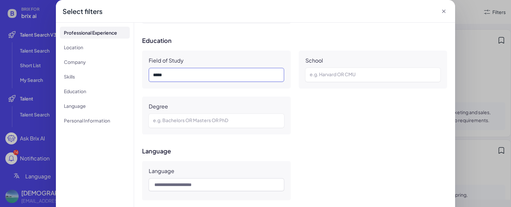
click at [153, 75] on div "*****" at bounding box center [215, 75] width 125 height 8
paste div
drag, startPoint x: 173, startPoint y: 75, endPoint x: 208, endPoint y: 75, distance: 35.0
click at [208, 75] on div "******** ** *****" at bounding box center [215, 75] width 125 height 8
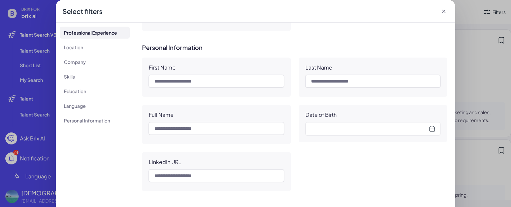
scroll to position [25, 0]
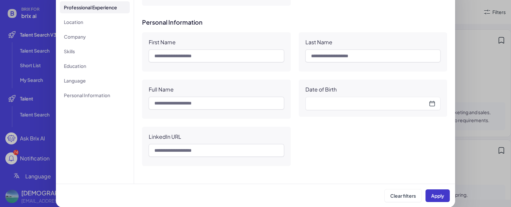
click at [432, 193] on span "Apply" at bounding box center [437, 196] width 13 height 6
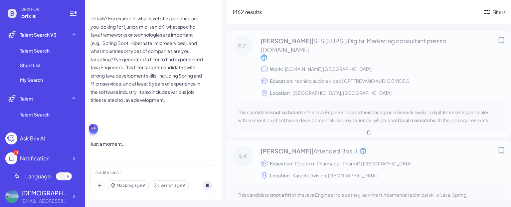
scroll to position [56, 0]
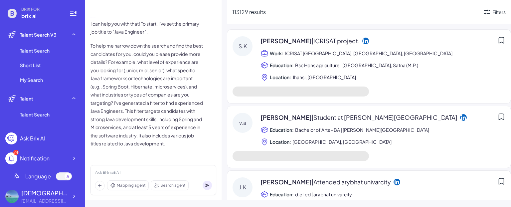
click at [491, 10] on div "Filters" at bounding box center [494, 12] width 23 height 8
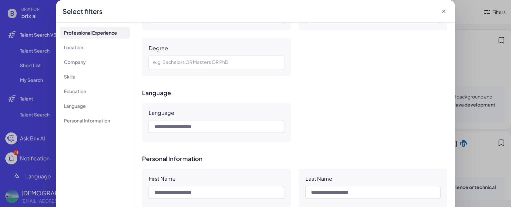
scroll to position [391, 0]
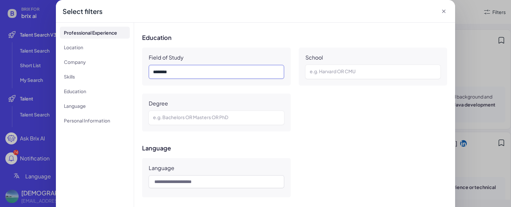
click at [193, 71] on div "********" at bounding box center [215, 72] width 125 height 8
paste div
drag, startPoint x: 200, startPoint y: 72, endPoint x: 133, endPoint y: 70, distance: 67.3
click at [134, 70] on div "Professional Experience Job Title Industry Name Input and choose Function Input…" at bounding box center [294, 116] width 321 height 186
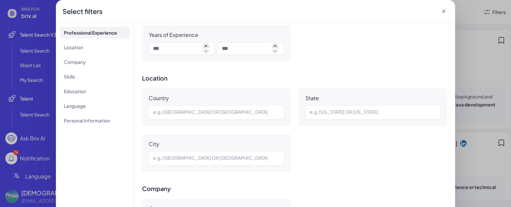
scroll to position [166, 0]
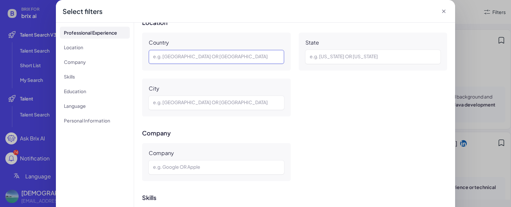
click at [202, 57] on div at bounding box center [216, 57] width 127 height 8
paste div
click at [363, 115] on div "Country ** State e.g. California OR New York City e.g. San Francisco OR Beijing" at bounding box center [294, 75] width 305 height 84
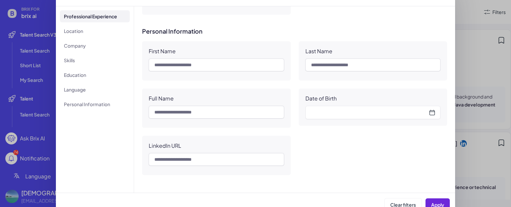
scroll to position [25, 0]
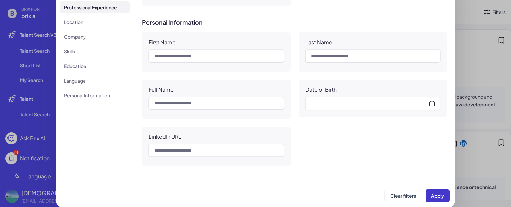
click at [435, 190] on button "Apply" at bounding box center [438, 195] width 24 height 13
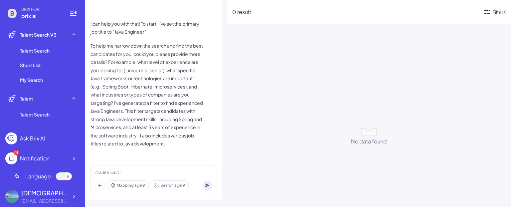
scroll to position [56, 0]
click at [498, 13] on div "Filters" at bounding box center [499, 12] width 13 height 7
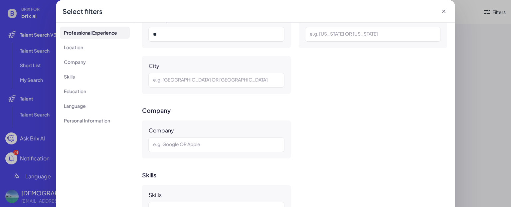
scroll to position [111, 0]
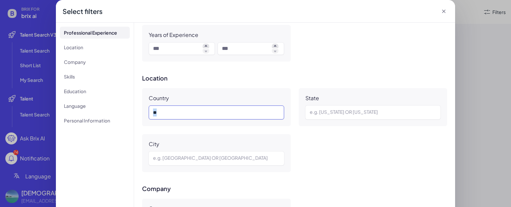
drag, startPoint x: 187, startPoint y: 109, endPoint x: 130, endPoint y: 109, distance: 56.9
click at [130, 109] on div "Professional Experience Location Company Skills Education Language Personal Inf…" at bounding box center [255, 116] width 399 height 186
click at [434, 153] on div "Country ****** ****** State e.g. California OR New York City e.g. San Francisco…" at bounding box center [294, 130] width 305 height 84
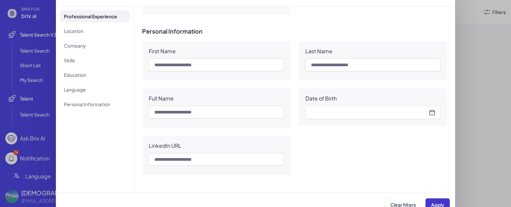
scroll to position [25, 0]
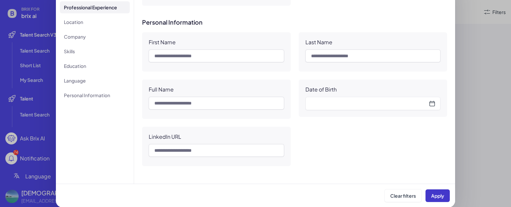
click at [433, 192] on button "Apply" at bounding box center [438, 195] width 24 height 13
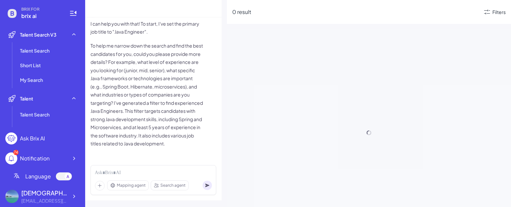
scroll to position [56, 0]
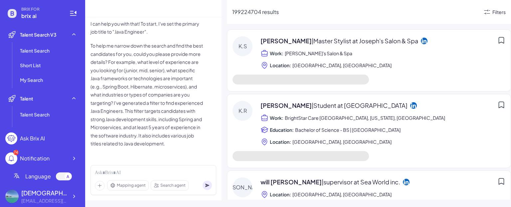
click at [498, 14] on div "Filters" at bounding box center [499, 12] width 13 height 7
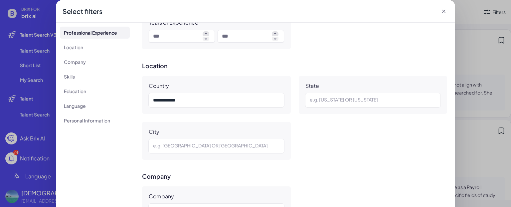
scroll to position [111, 0]
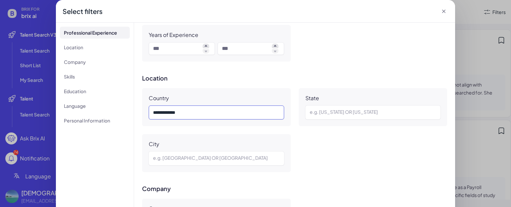
click at [236, 113] on div "****** ******" at bounding box center [215, 113] width 125 height 8
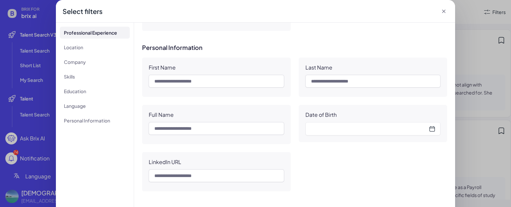
scroll to position [25, 0]
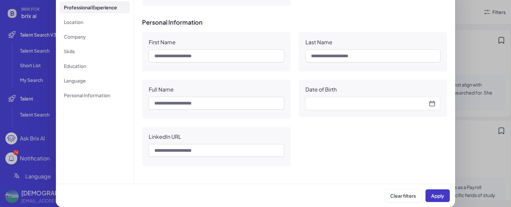
click at [431, 193] on span "Apply" at bounding box center [437, 196] width 13 height 6
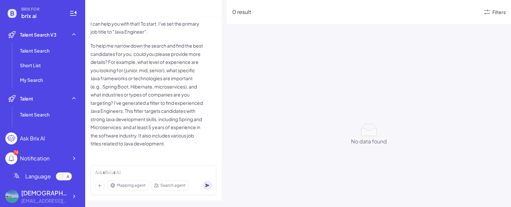
scroll to position [56, 0]
click at [495, 13] on div "Filters" at bounding box center [499, 12] width 13 height 7
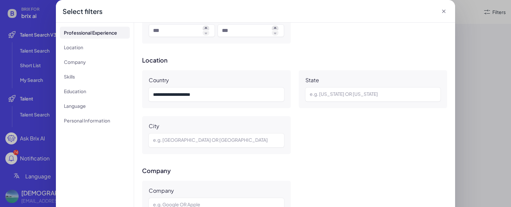
scroll to position [111, 0]
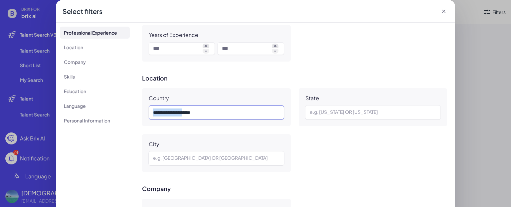
drag, startPoint x: 186, startPoint y: 113, endPoint x: 146, endPoint y: 109, distance: 40.1
click at [149, 109] on div "****** ****** ** *****" at bounding box center [216, 113] width 135 height 14
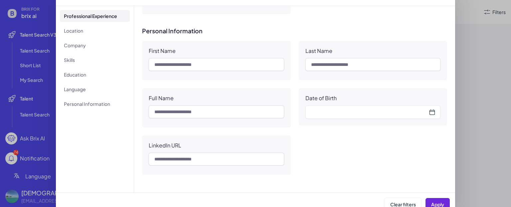
scroll to position [25, 0]
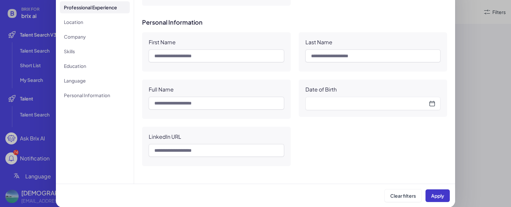
click at [431, 191] on button "Apply" at bounding box center [438, 195] width 24 height 13
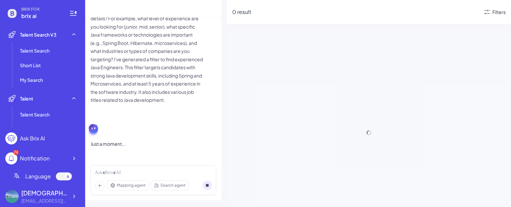
scroll to position [56, 0]
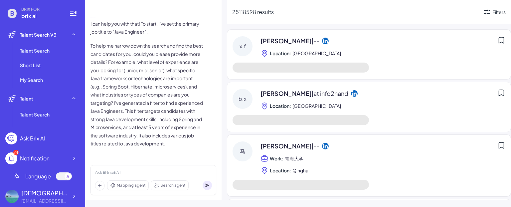
click at [497, 8] on div "Filters" at bounding box center [494, 12] width 23 height 8
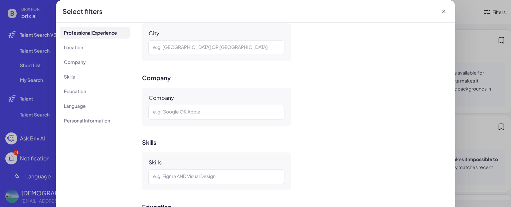
scroll to position [166, 0]
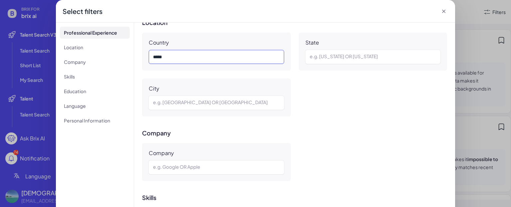
click at [153, 58] on div "*****" at bounding box center [215, 57] width 125 height 8
paste div
click at [324, 121] on div "Professional Experience Job Title Industry Name Input and choose Function Input…" at bounding box center [294, 116] width 321 height 186
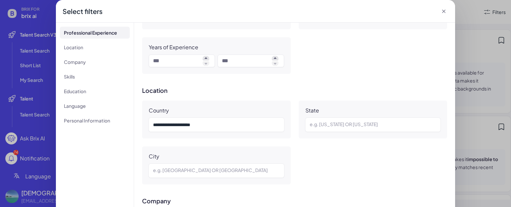
scroll to position [111, 0]
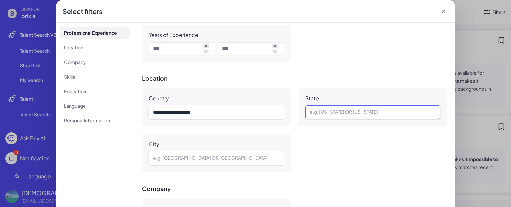
click at [322, 114] on div at bounding box center [373, 113] width 127 height 8
click at [227, 110] on div "****** ****** ** *****" at bounding box center [215, 113] width 125 height 8
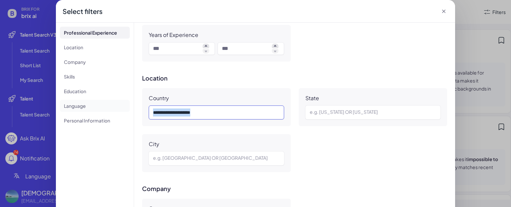
drag, startPoint x: 222, startPoint y: 114, endPoint x: 102, endPoint y: 109, distance: 120.9
click at [102, 109] on div "Professional Experience Location Company Skills Education Language Personal Inf…" at bounding box center [255, 116] width 399 height 186
click at [169, 157] on div at bounding box center [216, 158] width 127 height 8
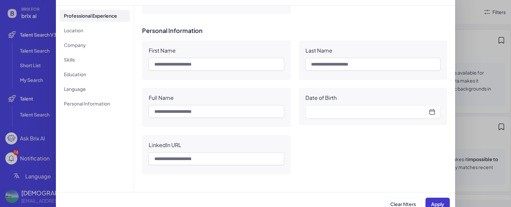
scroll to position [25, 0]
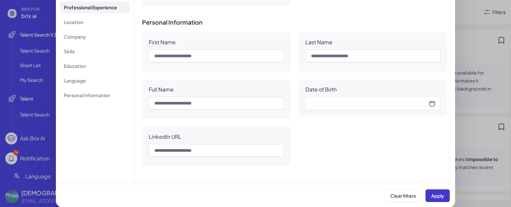
click at [434, 190] on button "Apply" at bounding box center [438, 195] width 24 height 13
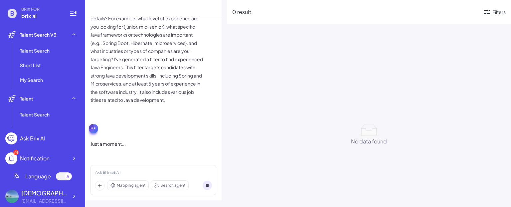
scroll to position [56, 0]
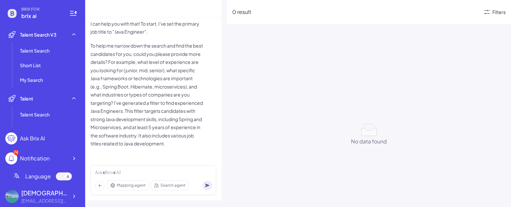
click at [488, 13] on icon at bounding box center [487, 12] width 8 height 8
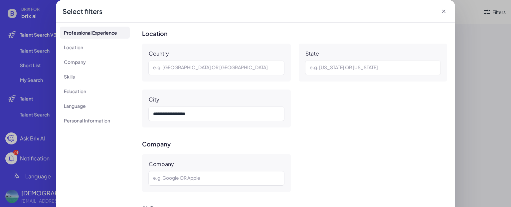
scroll to position [166, 0]
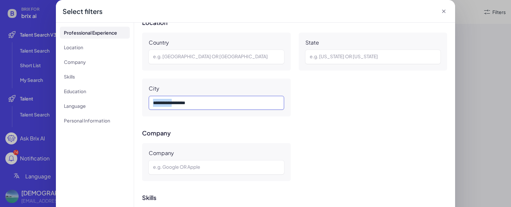
drag, startPoint x: 173, startPoint y: 104, endPoint x: 134, endPoint y: 99, distance: 38.9
click at [134, 99] on div "Professional Experience Job Title Industry Name Input and choose Function Input…" at bounding box center [294, 116] width 321 height 186
copy div "******* **"
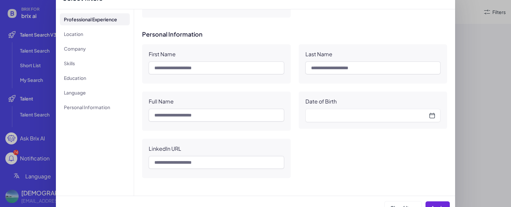
scroll to position [25, 0]
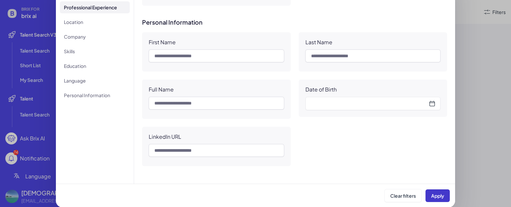
click at [434, 192] on button "Apply" at bounding box center [438, 195] width 24 height 13
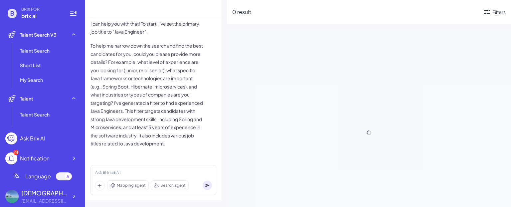
scroll to position [56, 0]
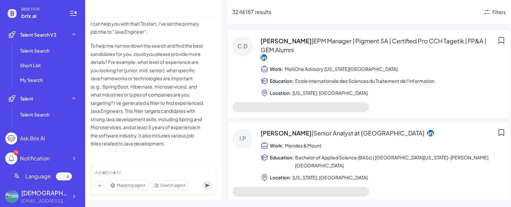
click at [493, 11] on div "Filters" at bounding box center [499, 12] width 13 height 7
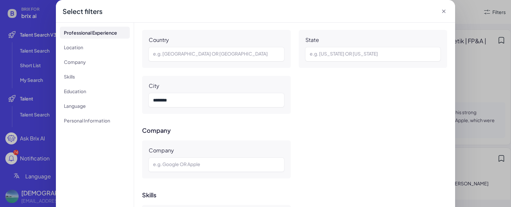
scroll to position [114, 0]
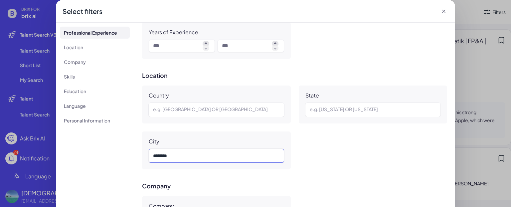
click at [153, 156] on div "*** ****" at bounding box center [215, 156] width 125 height 8
drag, startPoint x: 192, startPoint y: 156, endPoint x: 117, endPoint y: 157, distance: 74.6
click at [117, 157] on div "Professional Experience Location Company Skills Education Language Personal Inf…" at bounding box center [255, 116] width 399 height 186
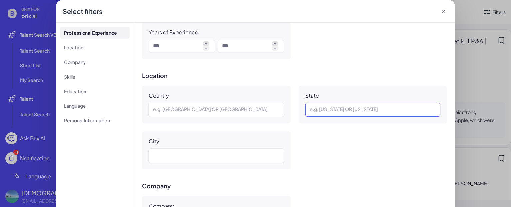
click at [337, 110] on div at bounding box center [373, 110] width 127 height 8
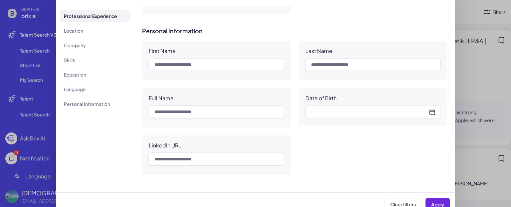
scroll to position [25, 0]
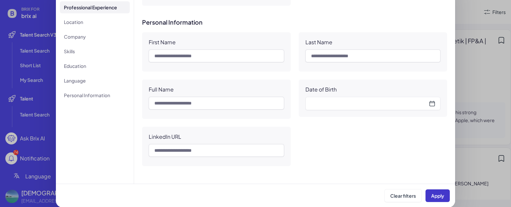
click at [435, 195] on span "Apply" at bounding box center [437, 196] width 13 height 6
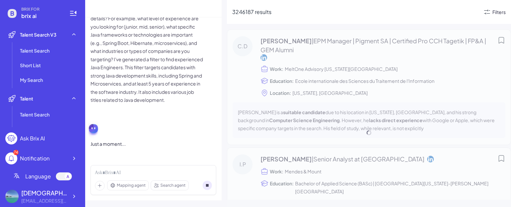
scroll to position [56, 0]
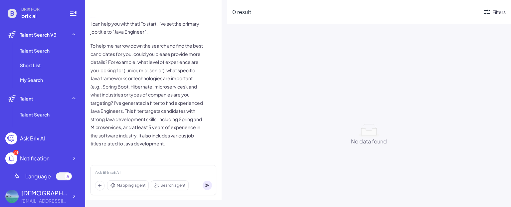
click at [493, 11] on div "Filters" at bounding box center [499, 12] width 13 height 7
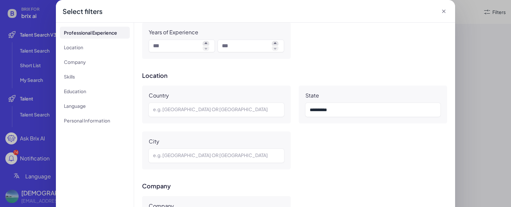
scroll to position [58, 0]
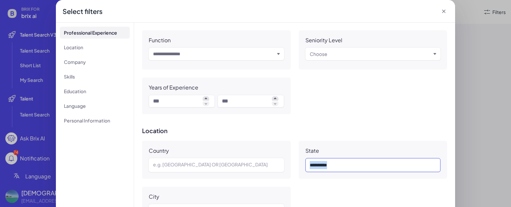
drag, startPoint x: 342, startPoint y: 167, endPoint x: 291, endPoint y: 161, distance: 51.0
click at [291, 161] on div "**********" at bounding box center [294, 183] width 305 height 84
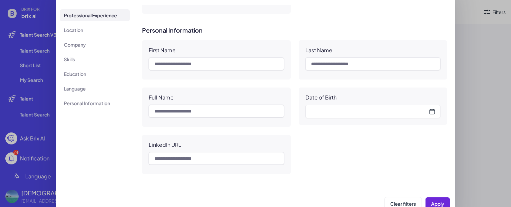
scroll to position [25, 0]
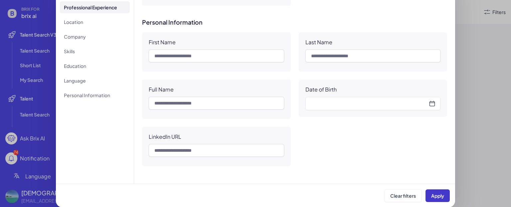
click at [431, 194] on span "Apply" at bounding box center [437, 196] width 13 height 6
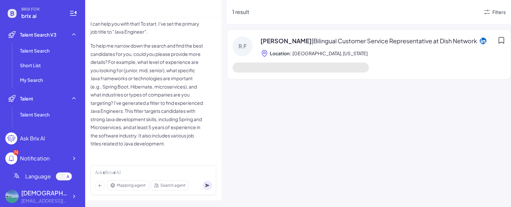
scroll to position [56, 0]
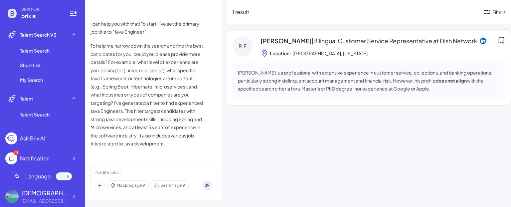
click at [498, 11] on div "Filters" at bounding box center [499, 12] width 13 height 7
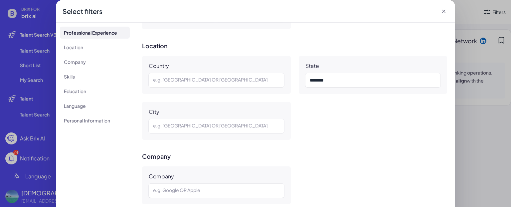
scroll to position [111, 0]
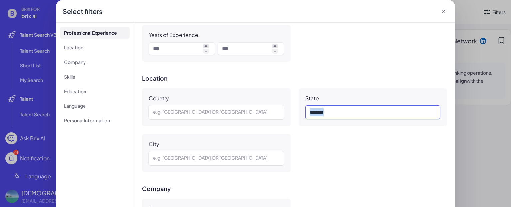
drag, startPoint x: 332, startPoint y: 113, endPoint x: 286, endPoint y: 110, distance: 46.1
click at [286, 110] on div "Country e.g. United States OR China State *** **** City e.g. San Francisco OR B…" at bounding box center [294, 130] width 305 height 84
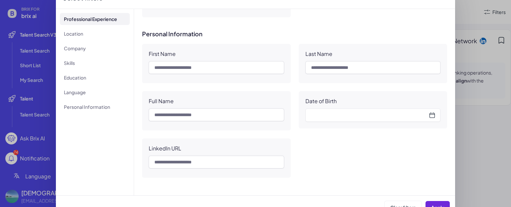
scroll to position [25, 0]
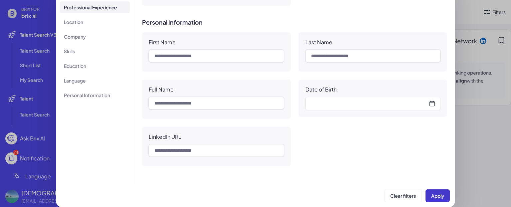
click at [430, 191] on button "Apply" at bounding box center [438, 195] width 24 height 13
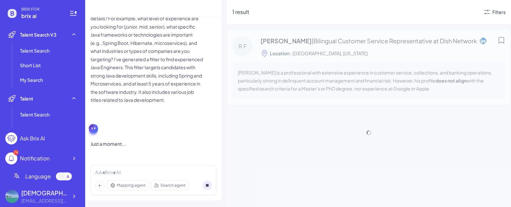
scroll to position [56, 0]
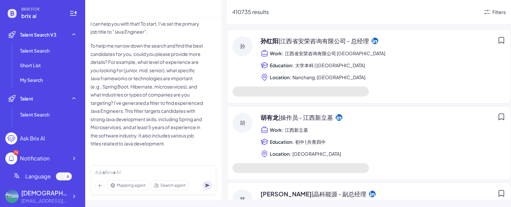
click at [501, 13] on div "Filters" at bounding box center [499, 12] width 13 height 7
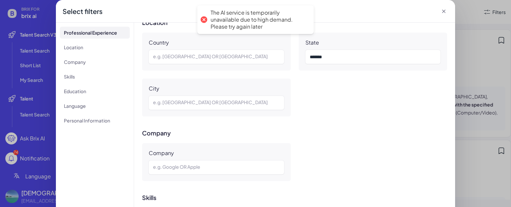
scroll to position [111, 0]
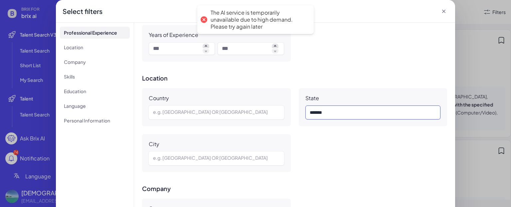
click at [349, 111] on div "*******" at bounding box center [372, 113] width 125 height 8
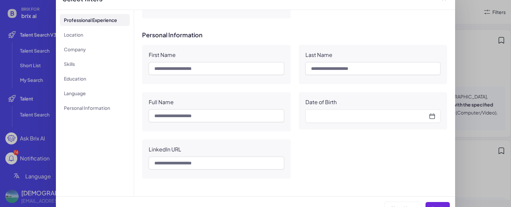
scroll to position [25, 0]
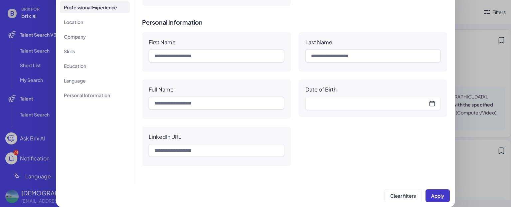
click at [433, 191] on button "Apply" at bounding box center [438, 195] width 24 height 13
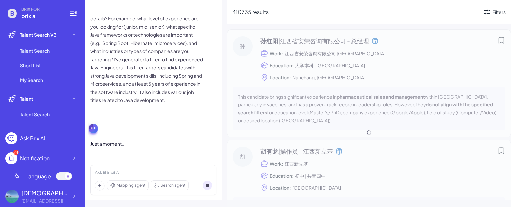
scroll to position [56, 0]
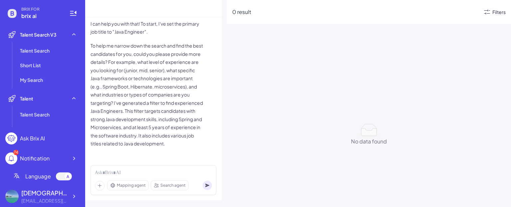
click at [493, 13] on div "Filters" at bounding box center [499, 12] width 13 height 7
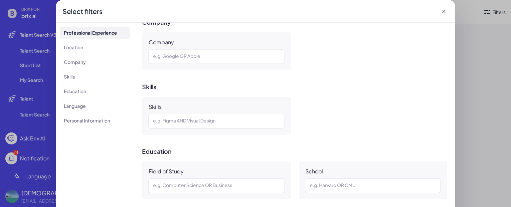
scroll to position [111, 0]
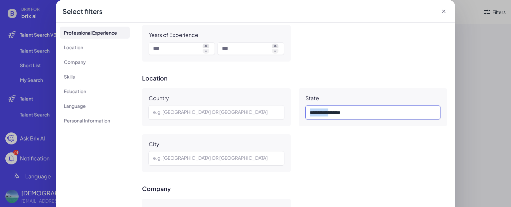
drag, startPoint x: 327, startPoint y: 113, endPoint x: 280, endPoint y: 112, distance: 46.3
click at [280, 112] on div "Country e.g. United States OR China State ******* ** ******* City e.g. San Fran…" at bounding box center [294, 130] width 305 height 84
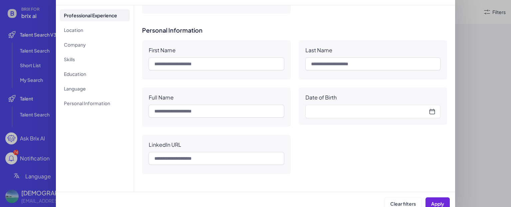
scroll to position [25, 0]
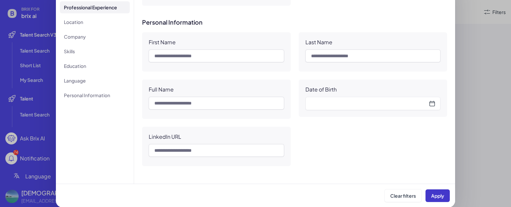
click at [437, 193] on span "Apply" at bounding box center [437, 196] width 13 height 6
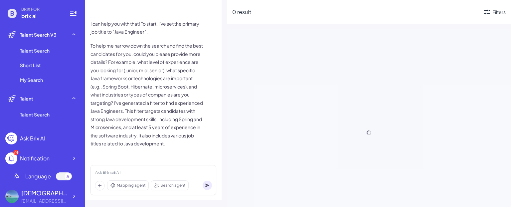
scroll to position [56, 0]
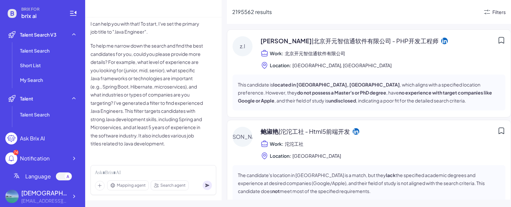
click at [497, 12] on div "Filters" at bounding box center [499, 12] width 13 height 7
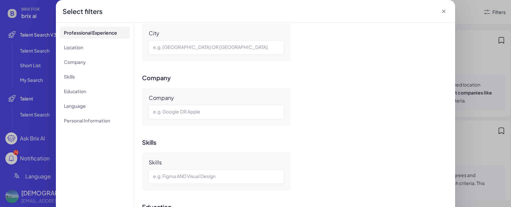
scroll to position [111, 0]
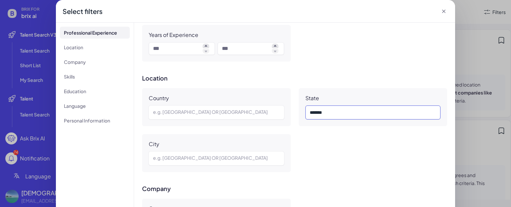
click at [310, 112] on div "*******" at bounding box center [372, 113] width 125 height 8
paste div
click at [359, 155] on div "Country e.g. United States OR China State ******* ** ******* City e.g. San Fran…" at bounding box center [294, 130] width 305 height 84
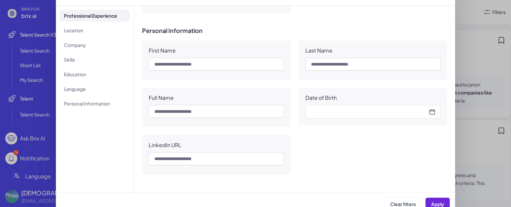
scroll to position [25, 0]
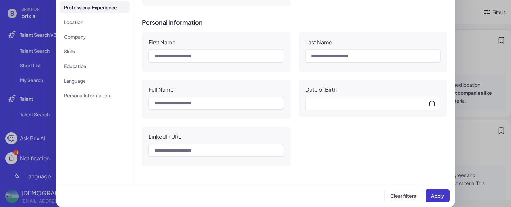
click at [431, 197] on span "Apply" at bounding box center [437, 196] width 13 height 6
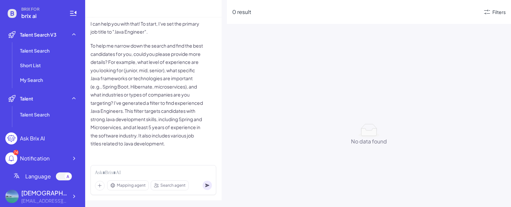
scroll to position [56, 0]
click at [493, 14] on div "Filters" at bounding box center [499, 12] width 13 height 7
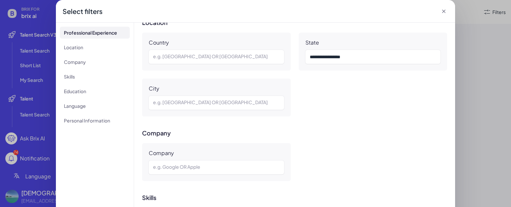
scroll to position [111, 0]
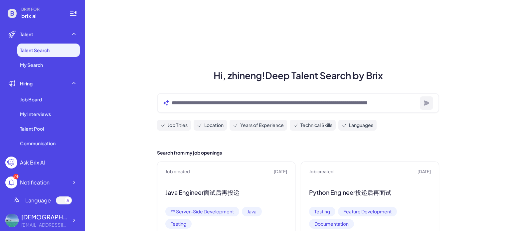
scroll to position [111, 0]
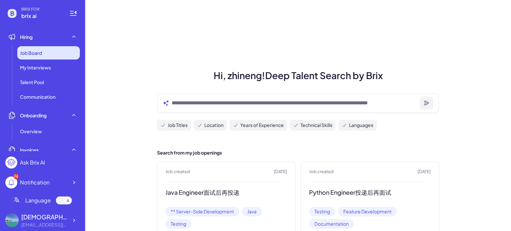
click at [51, 58] on div "Job Board" at bounding box center [48, 52] width 63 height 13
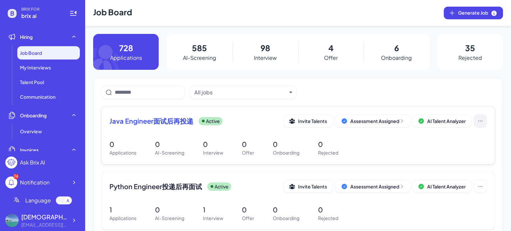
click at [480, 122] on icon at bounding box center [480, 121] width 7 height 7
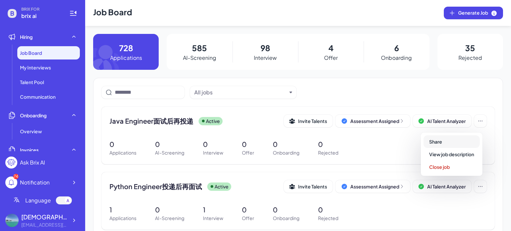
click at [466, 139] on button "Share" at bounding box center [452, 141] width 56 height 13
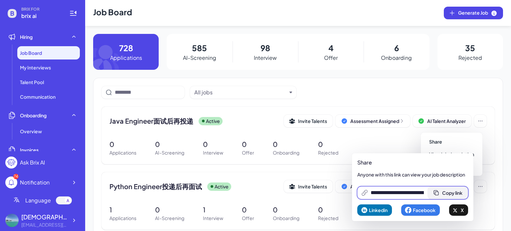
click at [463, 189] on button "Copy link" at bounding box center [448, 193] width 40 height 13
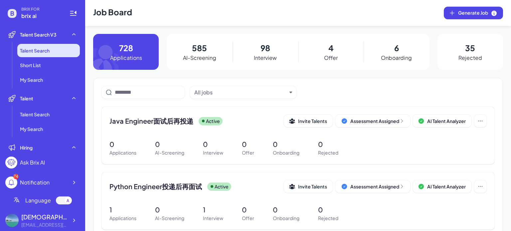
click at [55, 51] on li "Talent Search" at bounding box center [48, 50] width 63 height 13
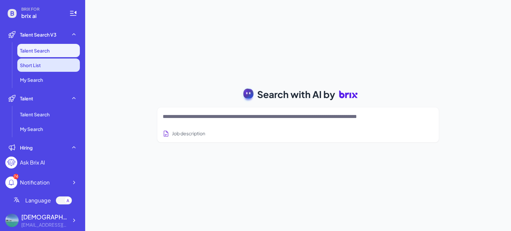
click at [48, 65] on li "Short List" at bounding box center [48, 65] width 63 height 13
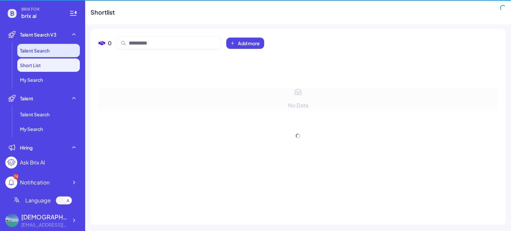
click at [49, 56] on li "Talent Search" at bounding box center [48, 50] width 63 height 13
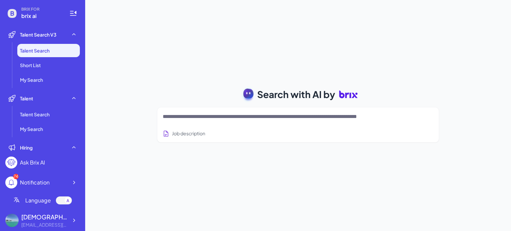
click at [60, 72] on ul "Talent Search Short List My Search" at bounding box center [42, 65] width 75 height 43
click at [56, 66] on li "Short List" at bounding box center [48, 65] width 63 height 13
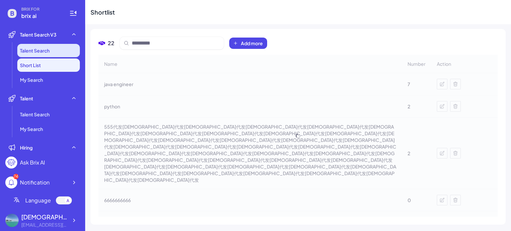
click at [57, 50] on li "Talent Search" at bounding box center [48, 50] width 63 height 13
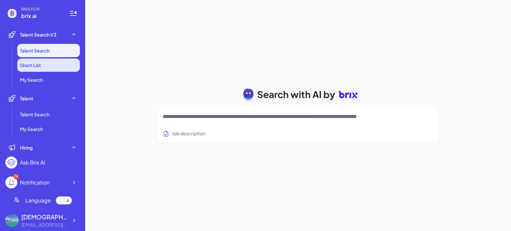
click at [52, 66] on li "Short List" at bounding box center [48, 65] width 63 height 13
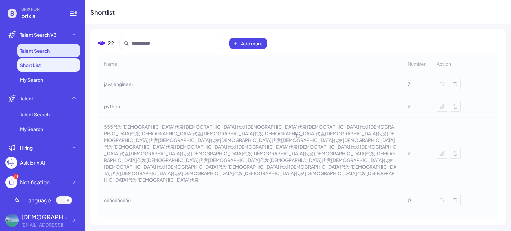
click at [54, 55] on li "Talent Search" at bounding box center [48, 50] width 63 height 13
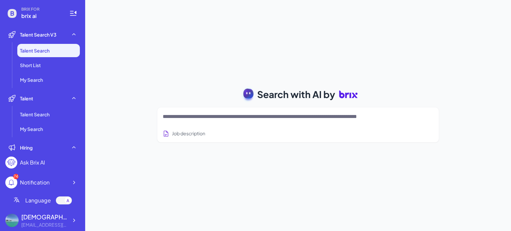
click at [183, 114] on textarea at bounding box center [290, 117] width 255 height 8
click at [207, 117] on textarea at bounding box center [290, 117] width 255 height 8
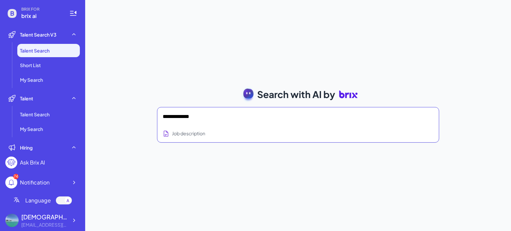
type textarea "**********"
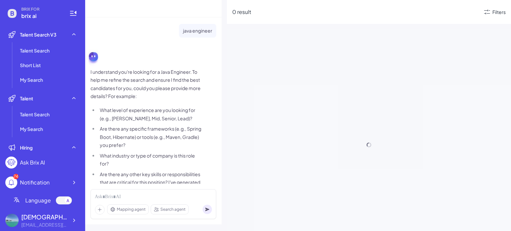
scroll to position [57, 0]
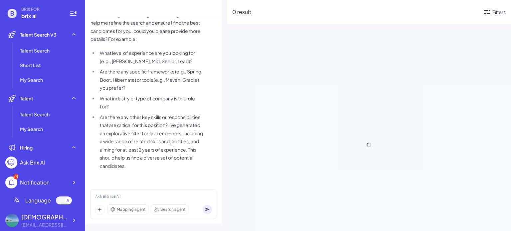
click at [501, 14] on div "Filters" at bounding box center [499, 12] width 13 height 7
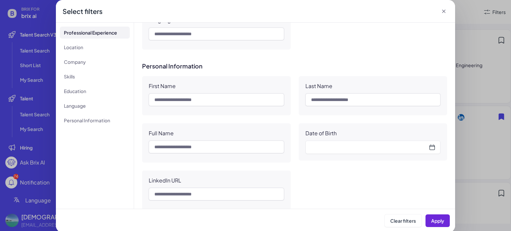
scroll to position [606, 0]
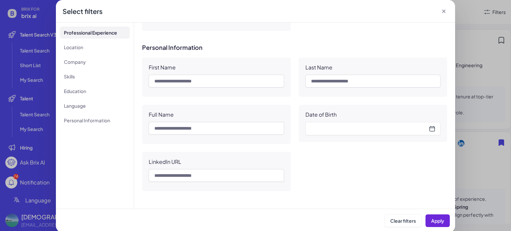
click at [441, 14] on icon at bounding box center [444, 11] width 7 height 7
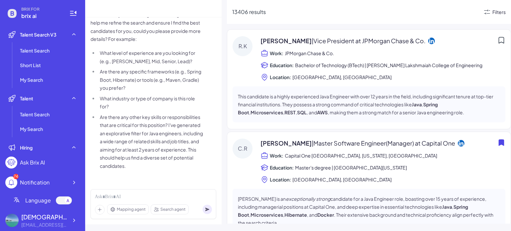
click at [496, 10] on div "Filters" at bounding box center [499, 12] width 13 height 7
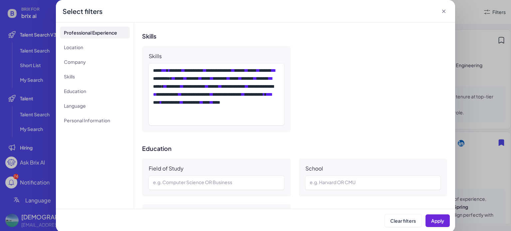
scroll to position [383, 0]
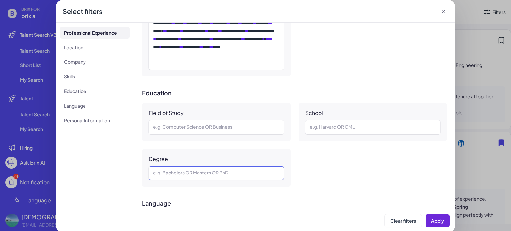
click at [212, 171] on div at bounding box center [216, 173] width 127 height 8
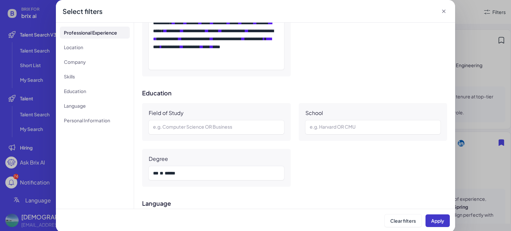
click at [430, 224] on button "Apply" at bounding box center [438, 221] width 24 height 13
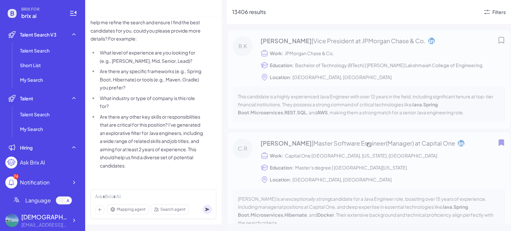
scroll to position [57, 0]
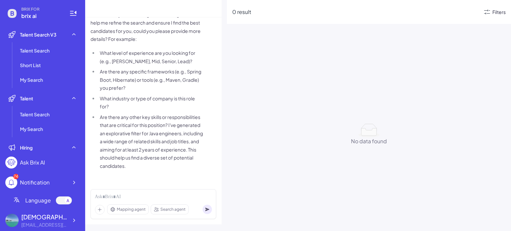
click at [500, 13] on div "Filters" at bounding box center [499, 12] width 13 height 7
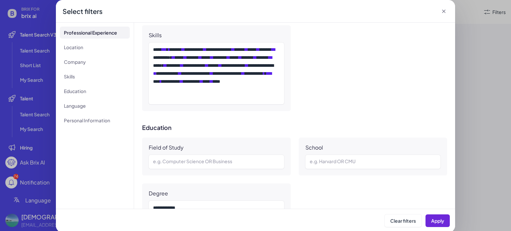
scroll to position [388, 0]
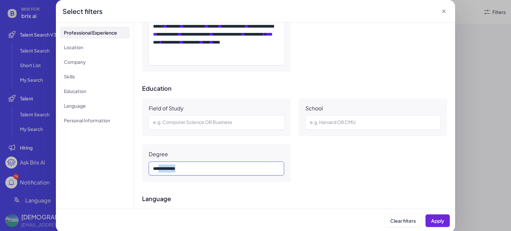
drag, startPoint x: 160, startPoint y: 168, endPoint x: 191, endPoint y: 168, distance: 31.0
click at [191, 168] on div "*** ** ******" at bounding box center [215, 169] width 125 height 8
click at [427, 218] on button "Apply" at bounding box center [438, 221] width 24 height 13
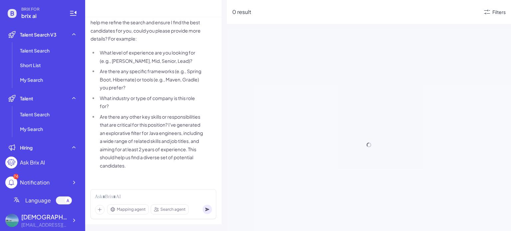
scroll to position [57, 0]
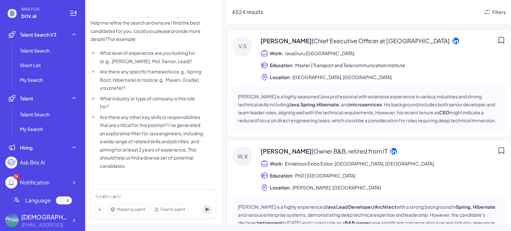
click at [493, 11] on div "Filters" at bounding box center [499, 12] width 13 height 7
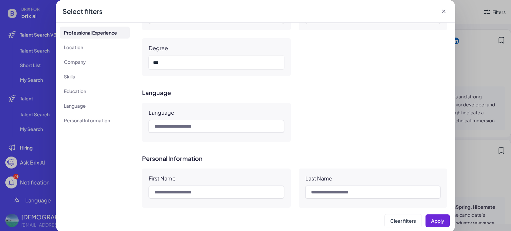
scroll to position [383, 0]
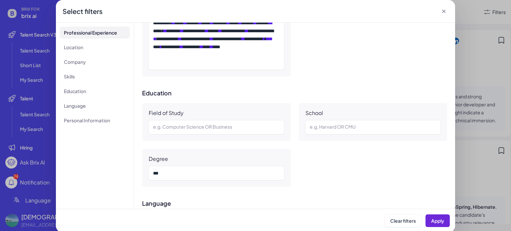
click at [443, 11] on icon at bounding box center [444, 11] width 7 height 7
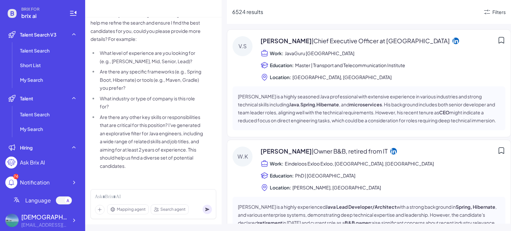
click at [367, 73] on div "Location: Riga, Latvia" at bounding box center [383, 77] width 245 height 8
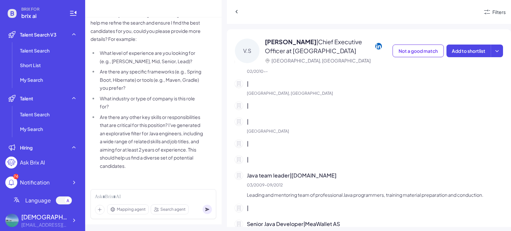
scroll to position [55, 0]
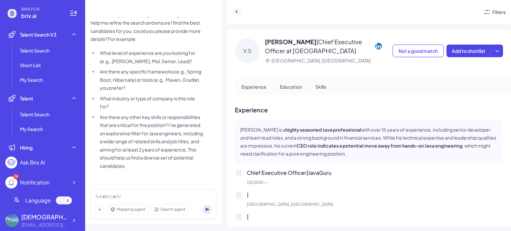
click at [238, 14] on icon at bounding box center [237, 11] width 7 height 7
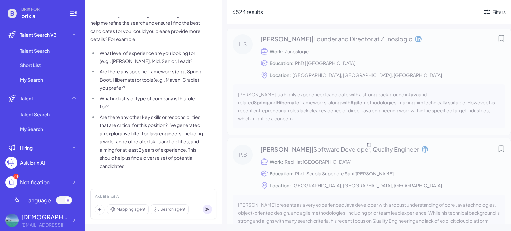
scroll to position [2081, 0]
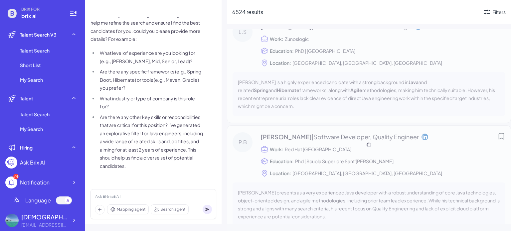
click at [494, 6] on div "6524 results Filters" at bounding box center [369, 12] width 284 height 24
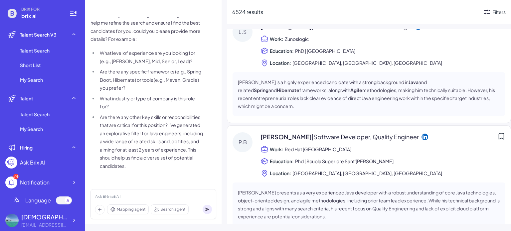
click at [491, 12] on icon at bounding box center [487, 12] width 8 height 8
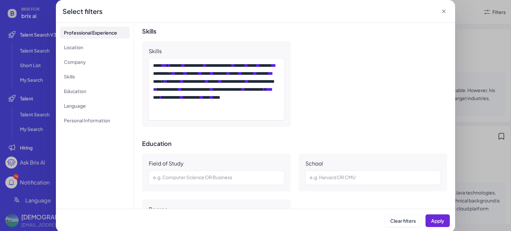
scroll to position [444, 0]
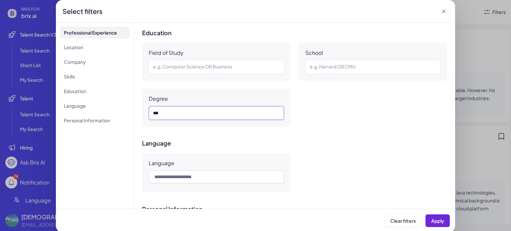
click at [241, 114] on div "***" at bounding box center [215, 113] width 125 height 8
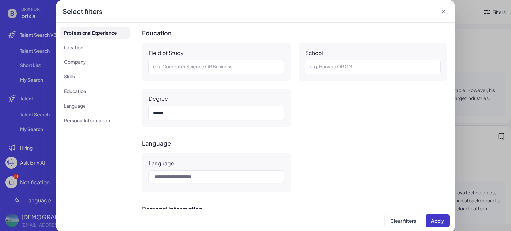
click at [429, 221] on button "Apply" at bounding box center [438, 221] width 24 height 13
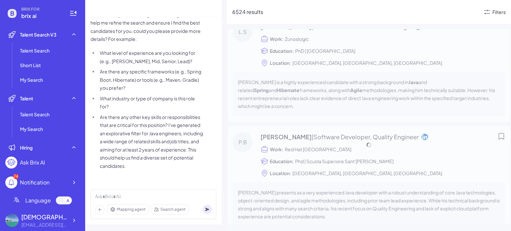
scroll to position [603, 0]
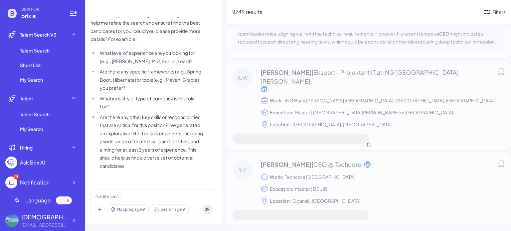
click at [496, 11] on div "Filters" at bounding box center [499, 12] width 13 height 7
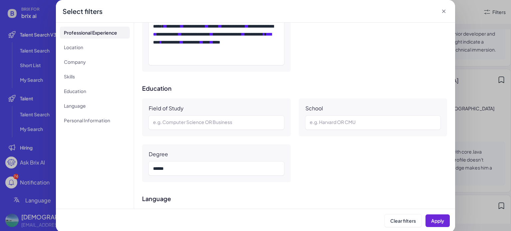
scroll to position [444, 0]
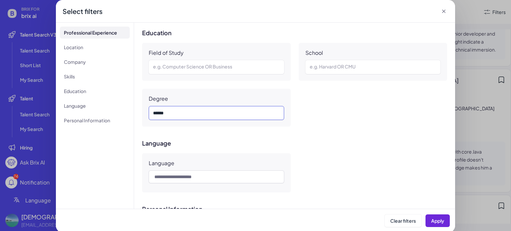
click at [199, 113] on div "******" at bounding box center [215, 113] width 125 height 8
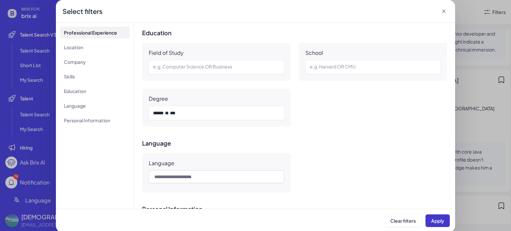
click at [427, 221] on button "Apply" at bounding box center [438, 221] width 24 height 13
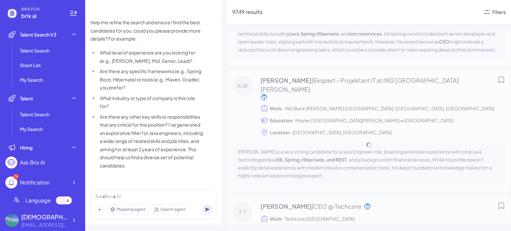
scroll to position [57, 0]
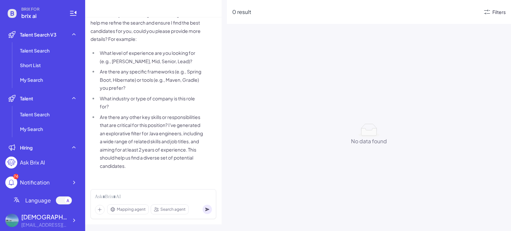
click at [493, 14] on div "Filters" at bounding box center [499, 12] width 13 height 7
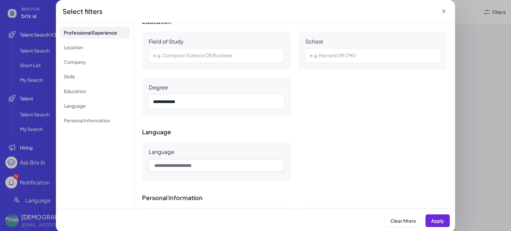
scroll to position [444, 0]
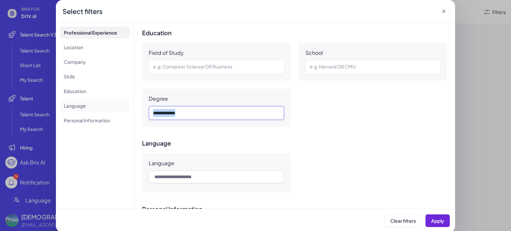
drag, startPoint x: 193, startPoint y: 109, endPoint x: 111, endPoint y: 109, distance: 82.2
click at [111, 109] on div "**********" at bounding box center [255, 116] width 399 height 186
click at [271, 145] on h3 "Language" at bounding box center [294, 143] width 305 height 7
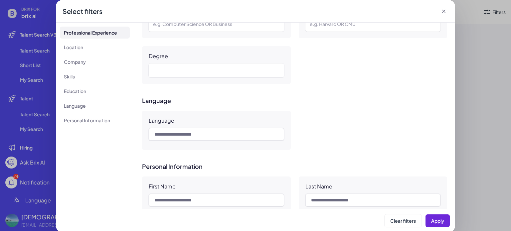
scroll to position [499, 0]
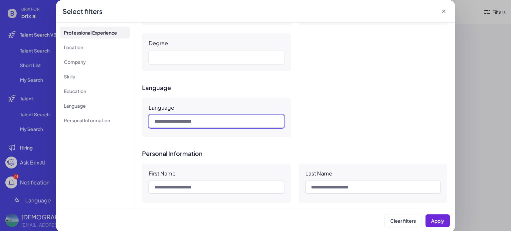
click at [226, 121] on input "text" at bounding box center [216, 121] width 135 height 13
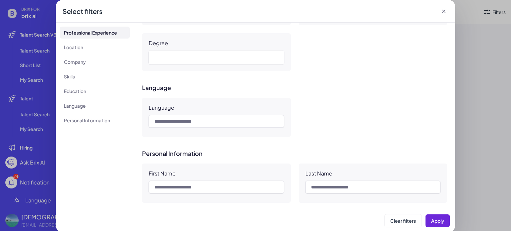
click at [323, 121] on div "Language" at bounding box center [294, 117] width 305 height 39
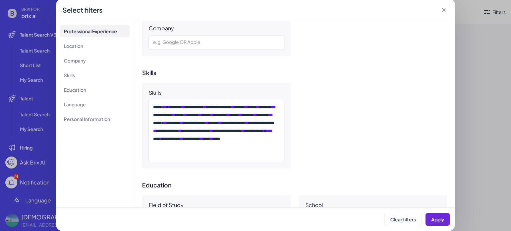
scroll to position [217, 0]
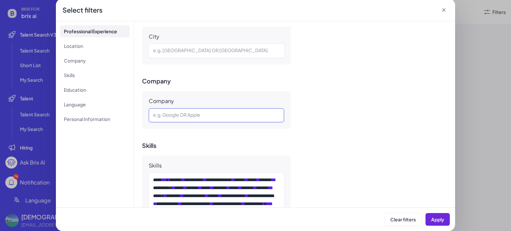
click at [223, 116] on div at bounding box center [216, 116] width 127 height 8
click at [426, 220] on button "Apply" at bounding box center [438, 219] width 24 height 13
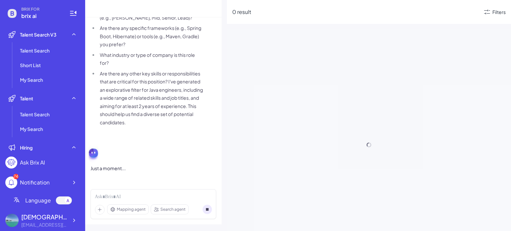
scroll to position [57, 0]
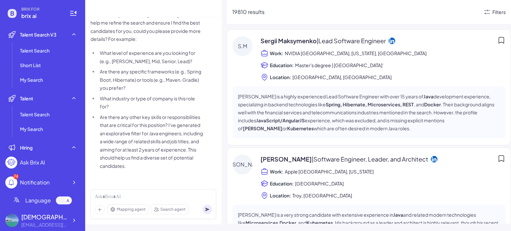
click at [495, 13] on div "Filters" at bounding box center [499, 12] width 13 height 7
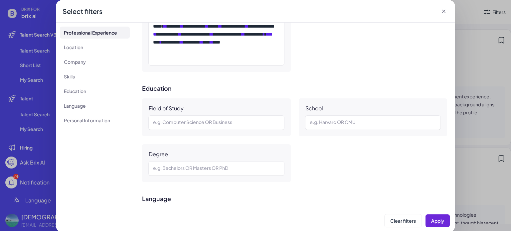
scroll to position [444, 0]
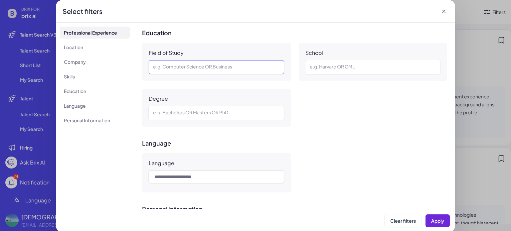
click at [221, 67] on div at bounding box center [216, 67] width 127 height 8
click at [221, 66] on div at bounding box center [216, 67] width 127 height 8
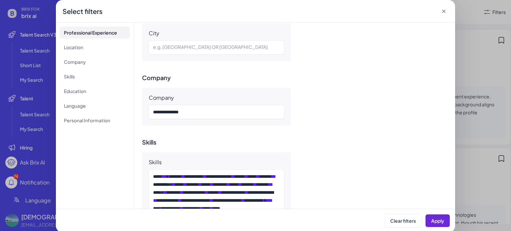
drag, startPoint x: 213, startPoint y: 107, endPoint x: 145, endPoint y: 109, distance: 67.9
click at [142, 108] on div "Company ****** ** *****" at bounding box center [216, 107] width 149 height 38
drag, startPoint x: 202, startPoint y: 111, endPoint x: 126, endPoint y: 110, distance: 75.6
click at [126, 110] on div "**********" at bounding box center [255, 116] width 399 height 186
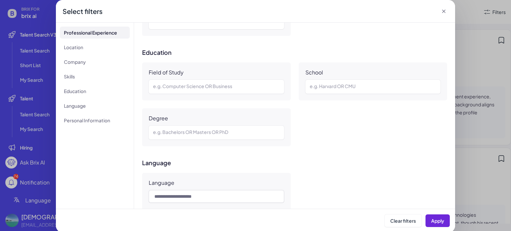
scroll to position [444, 0]
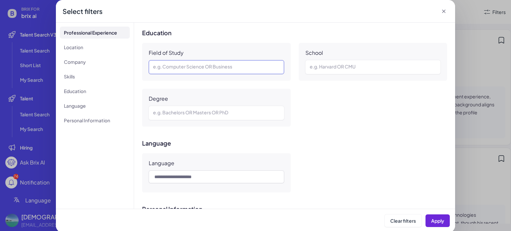
click at [197, 65] on div at bounding box center [216, 67] width 127 height 8
click at [431, 220] on span "Apply" at bounding box center [437, 221] width 13 height 6
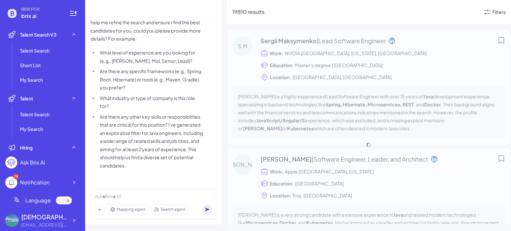
scroll to position [57, 0]
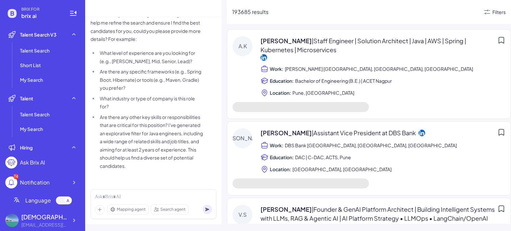
click at [498, 9] on div "Filters" at bounding box center [499, 12] width 13 height 7
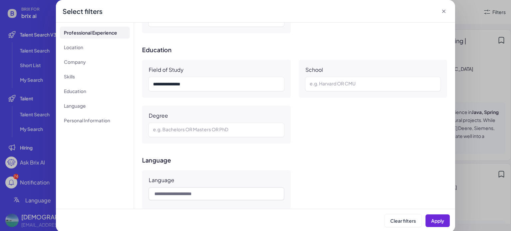
scroll to position [388, 0]
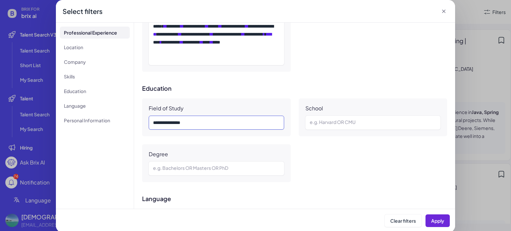
click at [211, 121] on div "******** *******" at bounding box center [215, 123] width 125 height 8
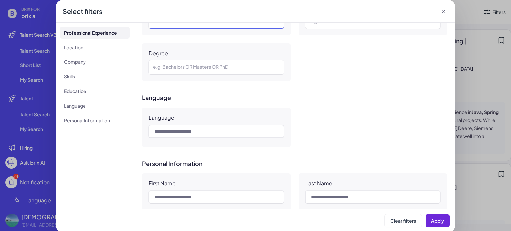
scroll to position [499, 0]
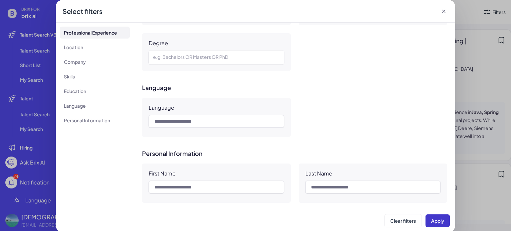
click at [426, 216] on button "Apply" at bounding box center [438, 221] width 24 height 13
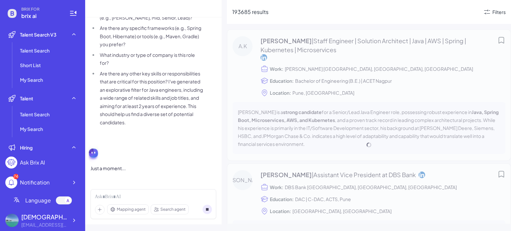
scroll to position [57, 0]
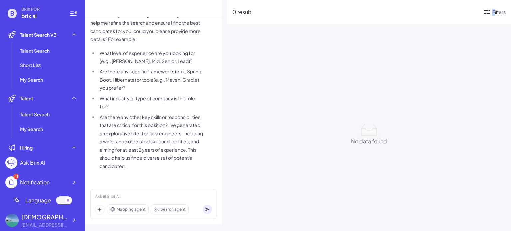
click at [494, 12] on div "Filters" at bounding box center [499, 12] width 13 height 7
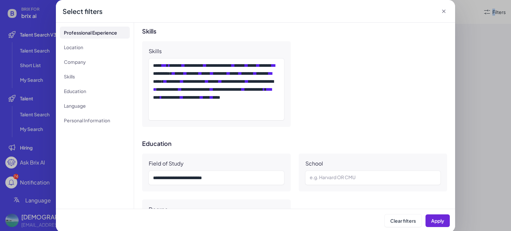
scroll to position [444, 0]
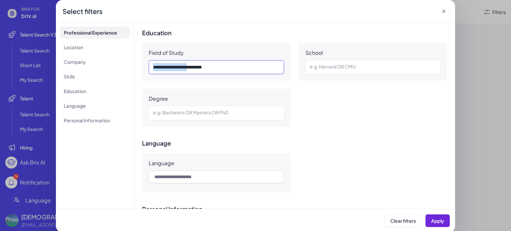
drag, startPoint x: 198, startPoint y: 67, endPoint x: 131, endPoint y: 68, distance: 67.2
click at [131, 68] on div "**********" at bounding box center [255, 116] width 399 height 186
click at [429, 222] on button "Apply" at bounding box center [438, 221] width 24 height 13
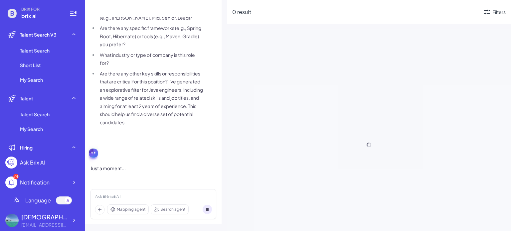
scroll to position [57, 0]
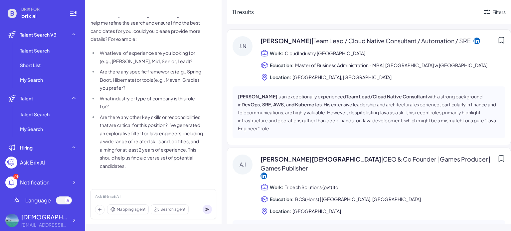
click at [354, 80] on div "Janusz Nowakowski | Team Lead / Cloud Native Consultant / Automation / SRE Work…" at bounding box center [383, 58] width 245 height 45
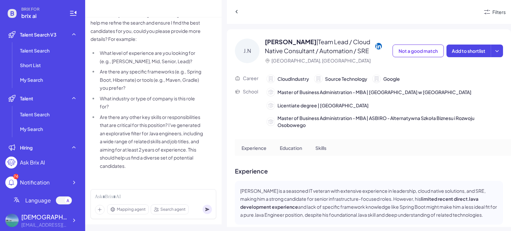
click at [491, 11] on icon at bounding box center [487, 12] width 8 height 8
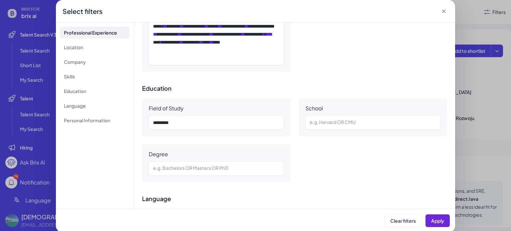
scroll to position [444, 0]
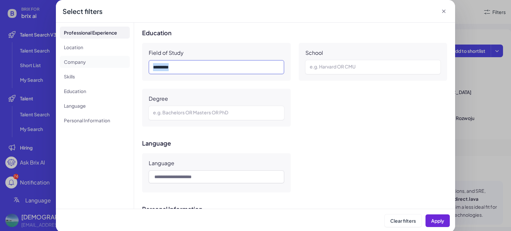
drag, startPoint x: 187, startPoint y: 68, endPoint x: 108, endPoint y: 66, distance: 78.9
click at [95, 65] on div "**********" at bounding box center [255, 116] width 399 height 186
paste div
click at [428, 219] on button "Apply" at bounding box center [438, 221] width 24 height 13
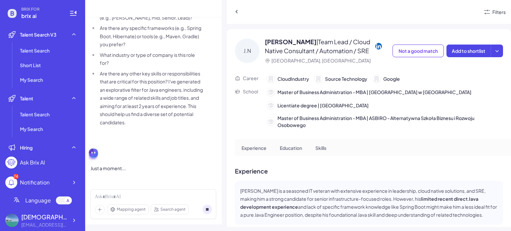
scroll to position [57, 0]
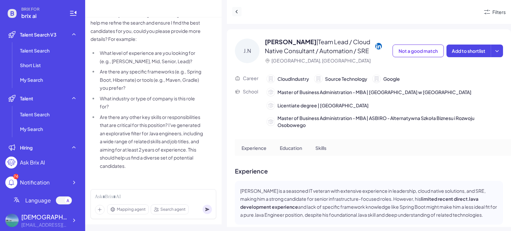
click at [235, 10] on icon at bounding box center [237, 11] width 7 height 7
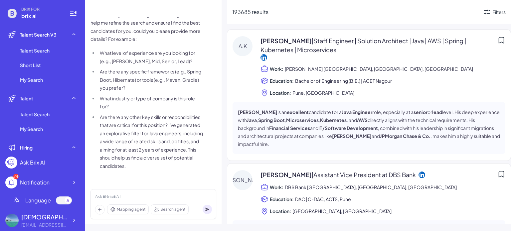
click at [409, 86] on div "Ameer Khan | Staff Engineer | Solution Architect | Java | AWS | Spring | Kubern…" at bounding box center [383, 66] width 245 height 61
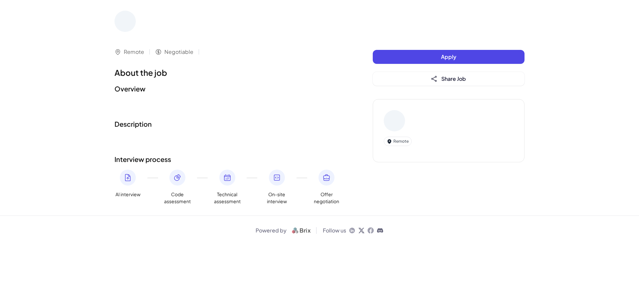
click at [426, 53] on button "Apply" at bounding box center [449, 57] width 152 height 14
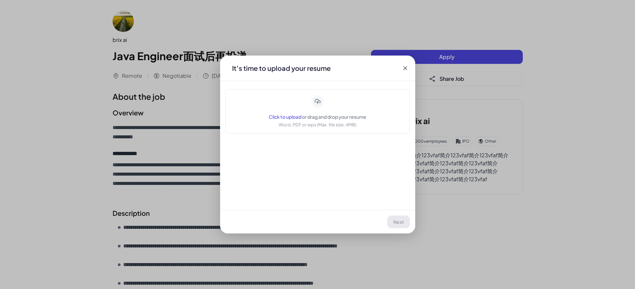
click at [295, 117] on span "Click to upload" at bounding box center [285, 117] width 33 height 6
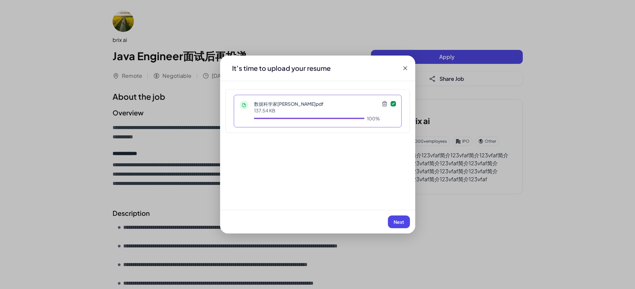
click at [401, 222] on span "Next" at bounding box center [398, 222] width 11 height 6
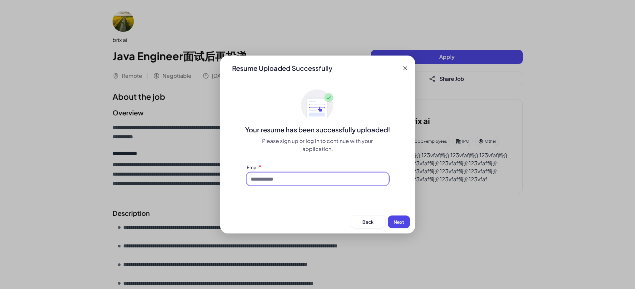
click at [305, 178] on input at bounding box center [318, 179] width 142 height 13
paste input "**********"
type input "**********"
paste input "********"
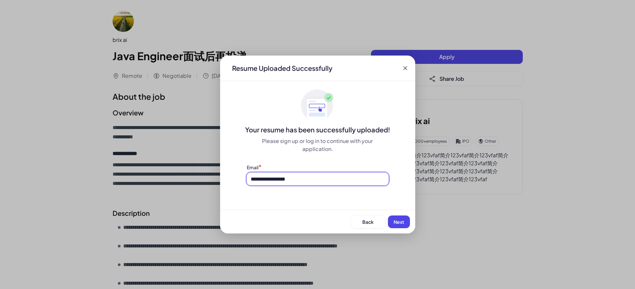
type input "**********"
click at [398, 221] on span "Next" at bounding box center [398, 222] width 11 height 6
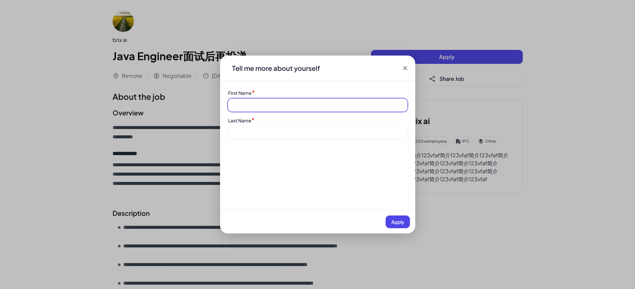
click at [270, 106] on input at bounding box center [317, 105] width 179 height 13
type input "*******"
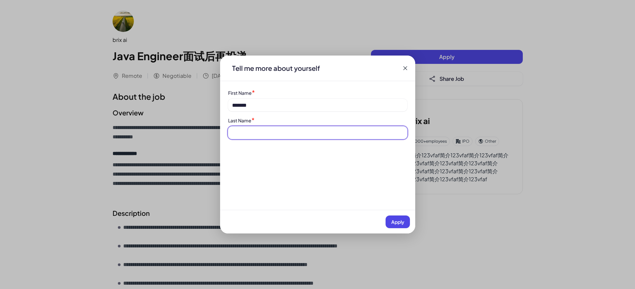
click at [259, 129] on input at bounding box center [317, 132] width 179 height 13
type input "***"
click at [307, 163] on div "Tell me more about yourself First Name * ******* Last Name * *** Apply" at bounding box center [317, 145] width 195 height 178
click at [395, 220] on span "Apply" at bounding box center [397, 222] width 13 height 6
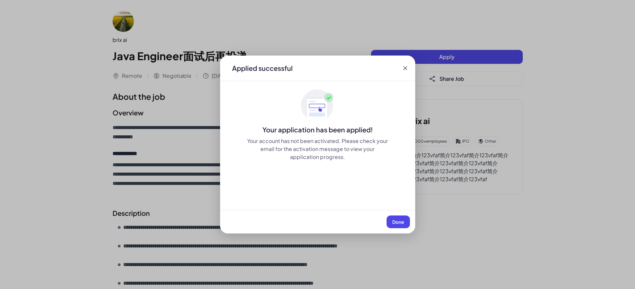
click at [402, 224] on span "Done" at bounding box center [398, 222] width 12 height 6
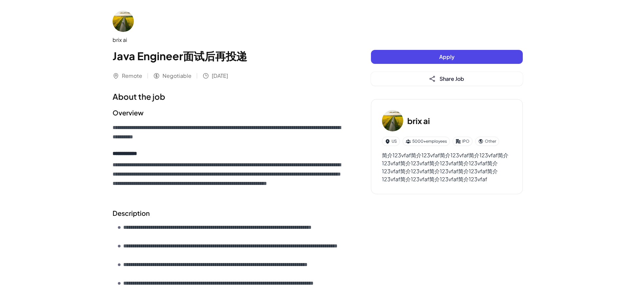
click at [451, 58] on span "Apply" at bounding box center [446, 56] width 15 height 7
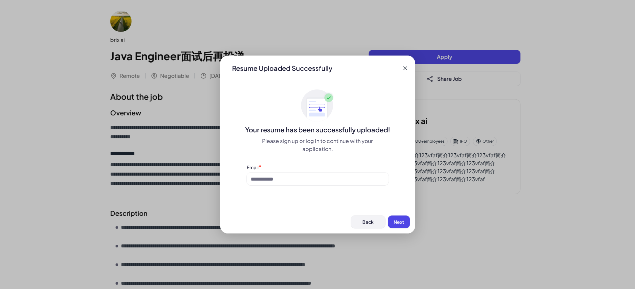
click at [366, 222] on span "Back" at bounding box center [367, 222] width 11 height 6
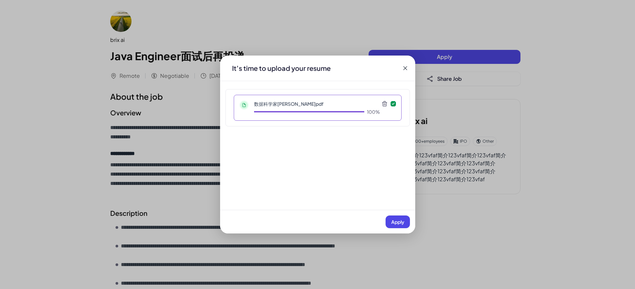
click at [403, 70] on icon at bounding box center [405, 68] width 4 height 4
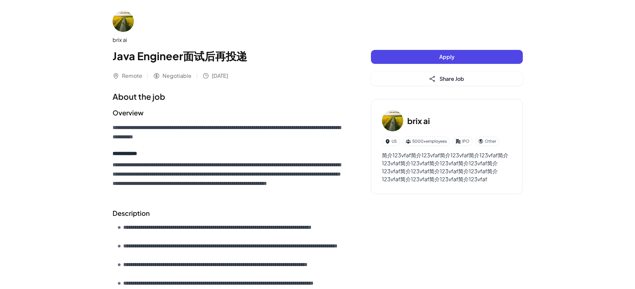
click at [615, 177] on div "**********" at bounding box center [317, 270] width 635 height 540
click at [455, 57] on button "Apply" at bounding box center [447, 57] width 152 height 14
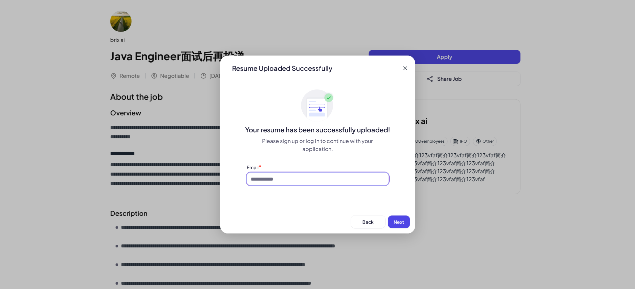
click at [296, 177] on input at bounding box center [318, 179] width 142 height 13
paste input "******"
type input "******"
drag, startPoint x: 282, startPoint y: 181, endPoint x: 206, endPoint y: 174, distance: 76.2
click at [201, 174] on div "Application brix ai | Java Engineer面试后再投递 Resume Uploaded Successfully Your res…" at bounding box center [317, 144] width 635 height 289
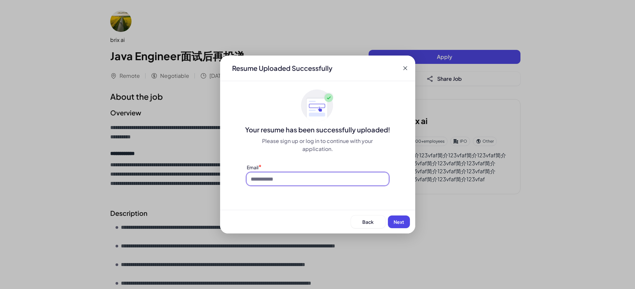
paste input "********"
type input "**********"
click at [398, 221] on span "Next" at bounding box center [398, 222] width 11 height 6
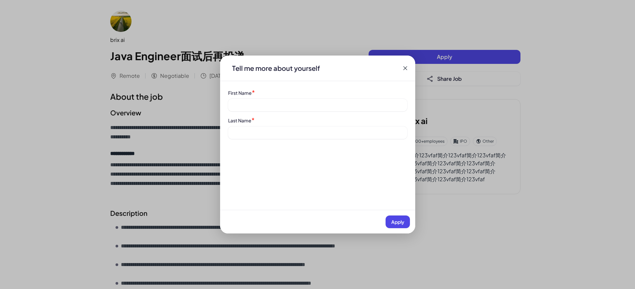
click at [402, 66] on icon at bounding box center [405, 68] width 7 height 7
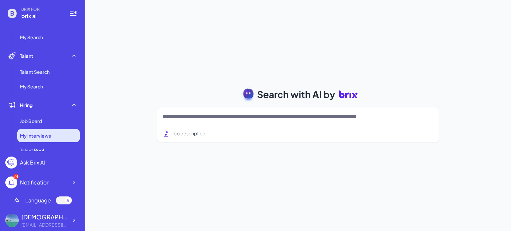
scroll to position [55, 0]
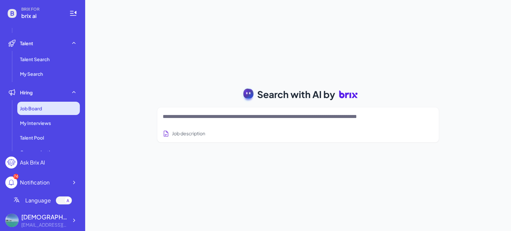
click at [49, 112] on div "Job Board" at bounding box center [48, 108] width 63 height 13
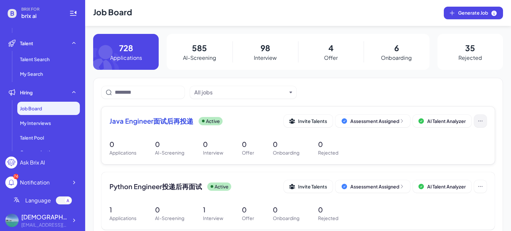
click at [474, 123] on button at bounding box center [480, 121] width 13 height 13
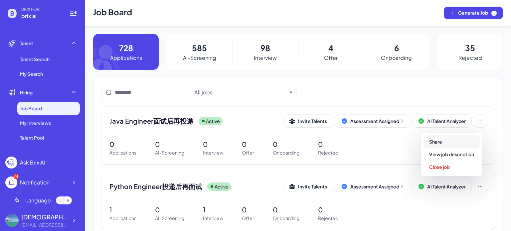
click at [460, 141] on button "Share" at bounding box center [452, 141] width 56 height 13
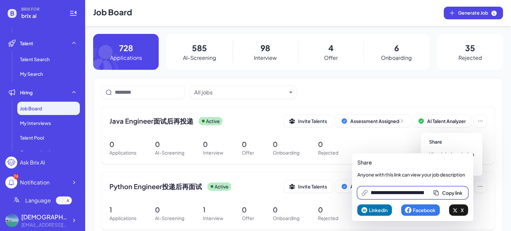
drag, startPoint x: 463, startPoint y: 191, endPoint x: 460, endPoint y: 183, distance: 9.2
click at [462, 191] on span "Copy link" at bounding box center [452, 193] width 20 height 6
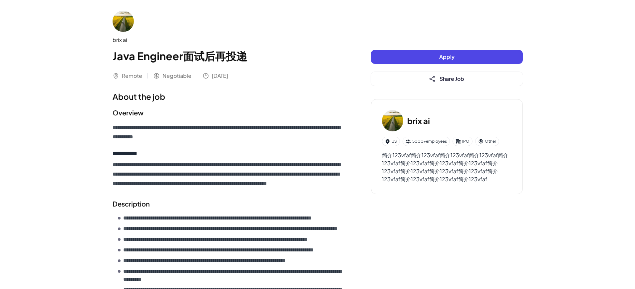
click at [455, 57] on button "Apply" at bounding box center [447, 57] width 152 height 14
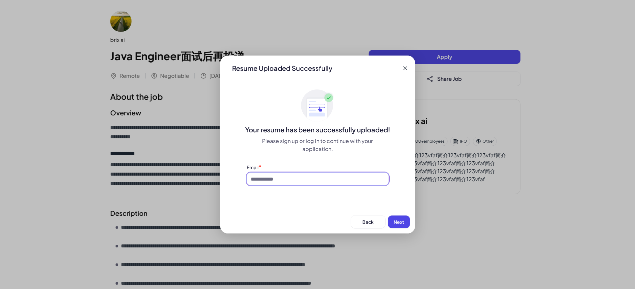
click at [287, 175] on input at bounding box center [318, 179] width 142 height 13
paste input "**********"
type input "**********"
paste input "********"
type input "**********"
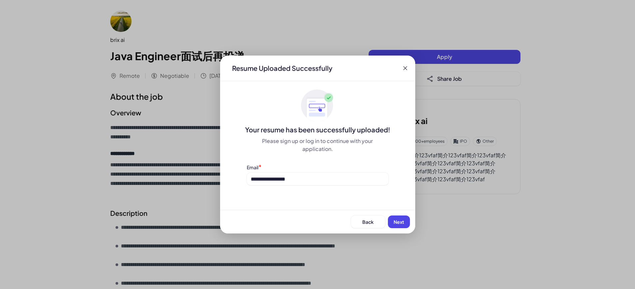
click at [396, 221] on span "Next" at bounding box center [398, 222] width 11 height 6
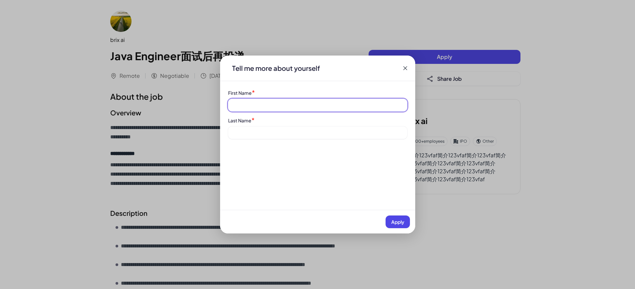
click at [287, 102] on input at bounding box center [317, 105] width 179 height 13
type input "*******"
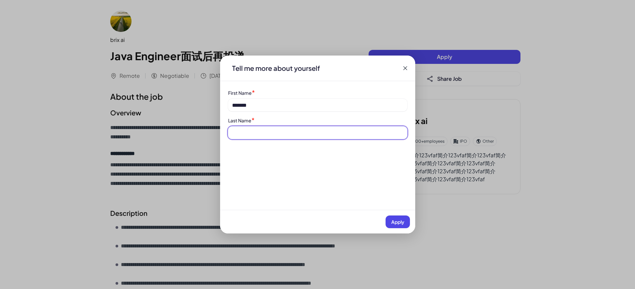
click at [272, 130] on input at bounding box center [317, 132] width 179 height 13
type input "***"
click at [393, 219] on span "Apply" at bounding box center [397, 222] width 13 height 6
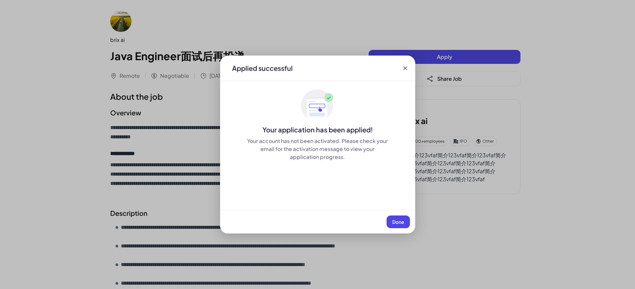
click at [393, 219] on span "Done" at bounding box center [398, 222] width 12 height 6
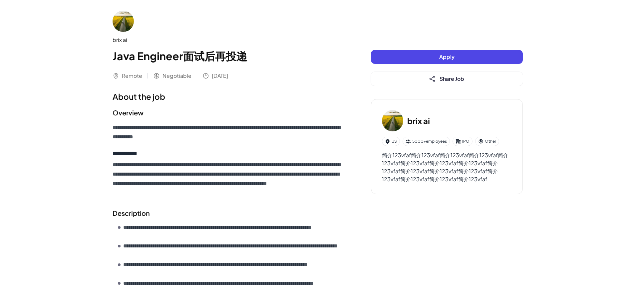
click at [463, 53] on button "Apply" at bounding box center [447, 57] width 152 height 14
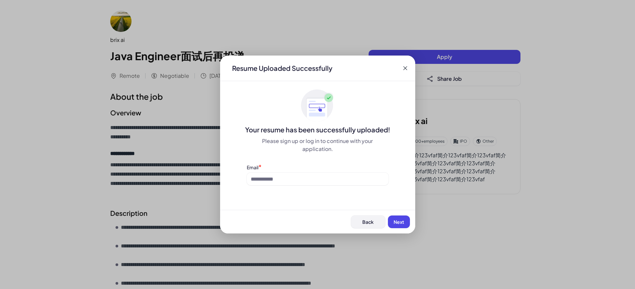
click at [366, 217] on button "Back" at bounding box center [368, 222] width 34 height 13
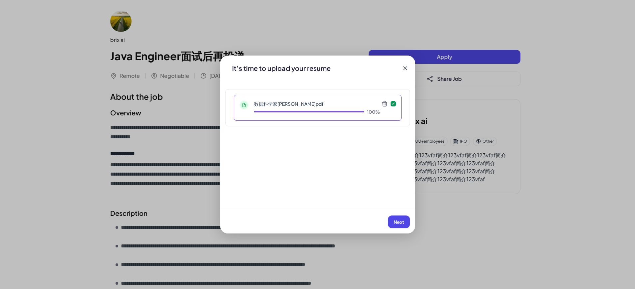
click at [383, 103] on icon at bounding box center [384, 104] width 7 height 7
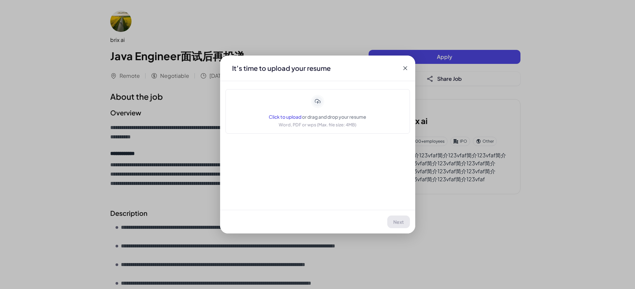
click at [280, 117] on span "Click to upload" at bounding box center [285, 117] width 33 height 6
click at [405, 67] on icon at bounding box center [405, 68] width 4 height 4
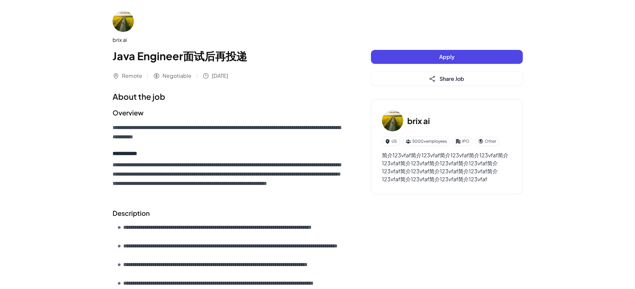
click at [431, 57] on button "Apply" at bounding box center [447, 57] width 152 height 14
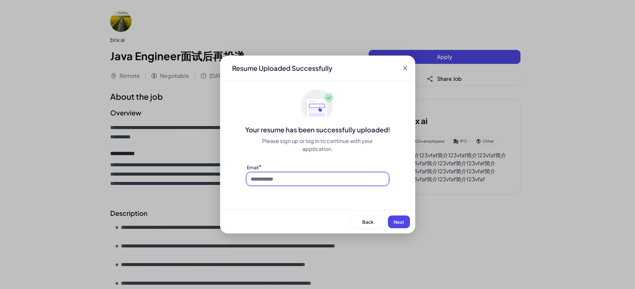
click at [286, 181] on input at bounding box center [318, 179] width 142 height 13
click at [255, 192] on div "Resume Uploaded Successfully Your resume has been successfully uploaded! Please…" at bounding box center [317, 145] width 195 height 178
click at [364, 220] on span "Back" at bounding box center [367, 222] width 11 height 6
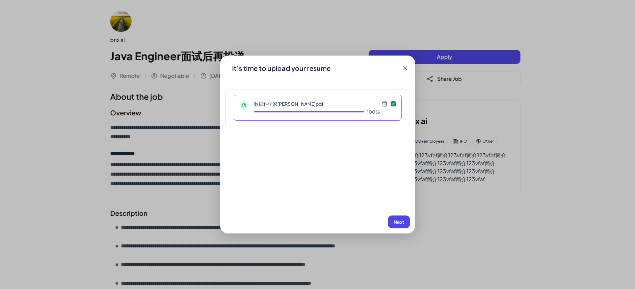
click at [403, 223] on span "Next" at bounding box center [398, 222] width 11 height 6
